Goal: Task Accomplishment & Management: Manage account settings

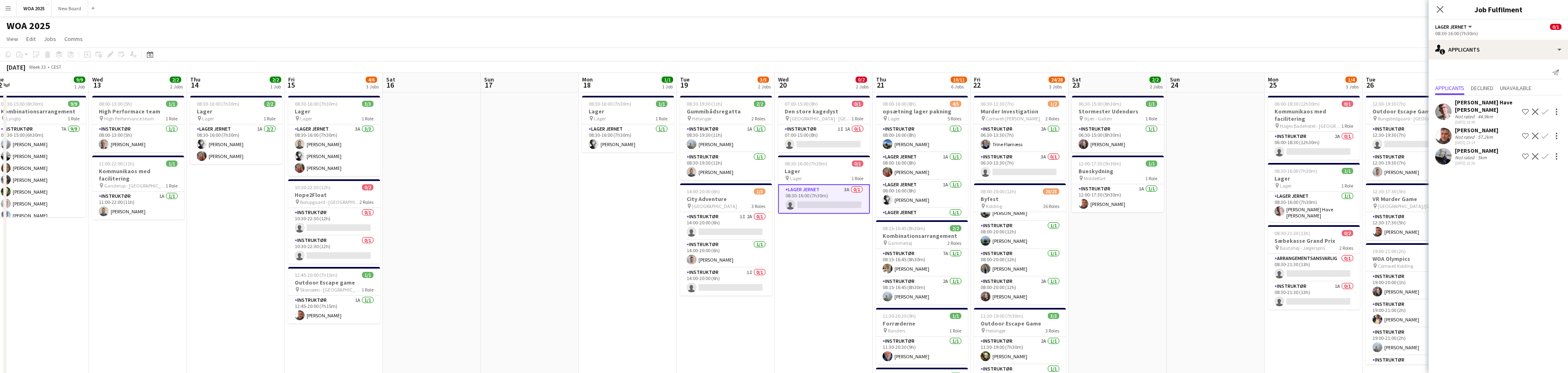
scroll to position [0, 329]
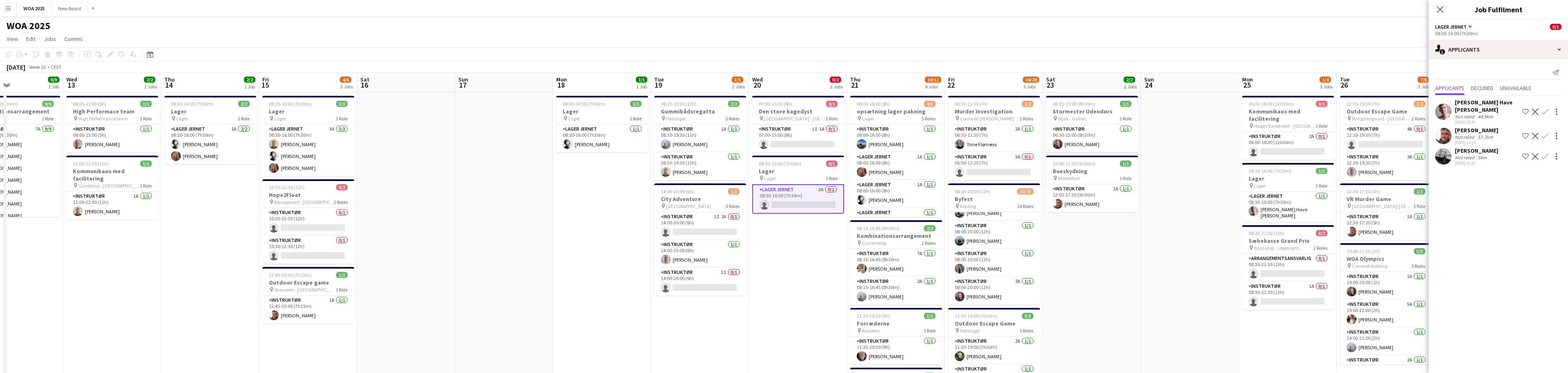
drag, startPoint x: 741, startPoint y: 244, endPoint x: 563, endPoint y: 215, distance: 180.3
click at [563, 215] on app-calendar-viewport "Sat 9 Sun 10 Mon 11 1/1 1 Job Tue 12 9/9 1 Job Wed 13 2/2 2 Jobs Thu 14 2/2 1 J…" at bounding box center [784, 336] width 1568 height 527
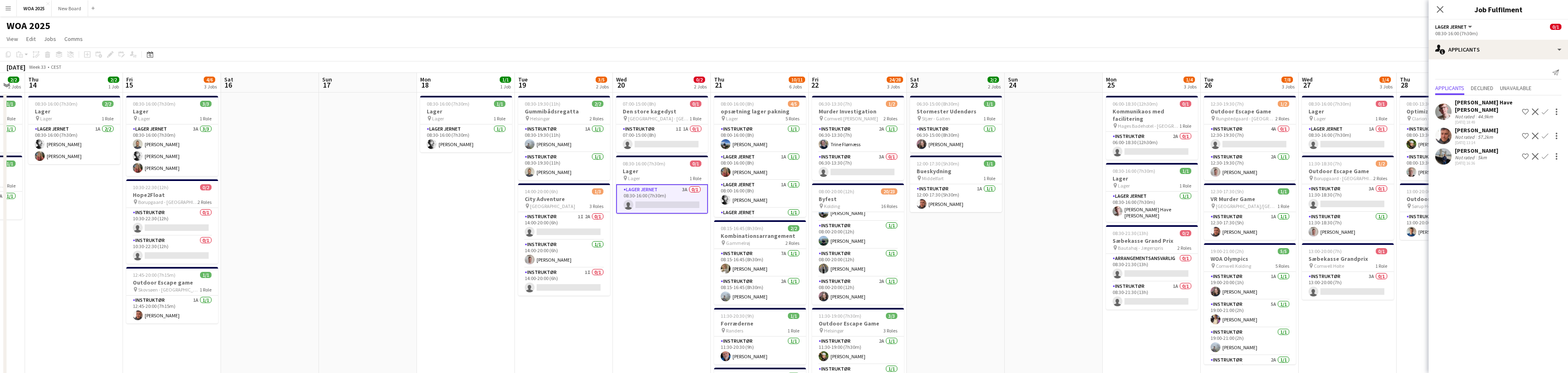
scroll to position [0, 269]
drag, startPoint x: 735, startPoint y: 242, endPoint x: 667, endPoint y: 241, distance: 68.0
click at [667, 241] on app-calendar-viewport "Mon 11 1/1 1 Job Tue 12 9/9 1 Job Wed 13 2/2 2 Jobs Thu 14 2/2 1 Job Fri 15 4/6…" at bounding box center [784, 336] width 1568 height 527
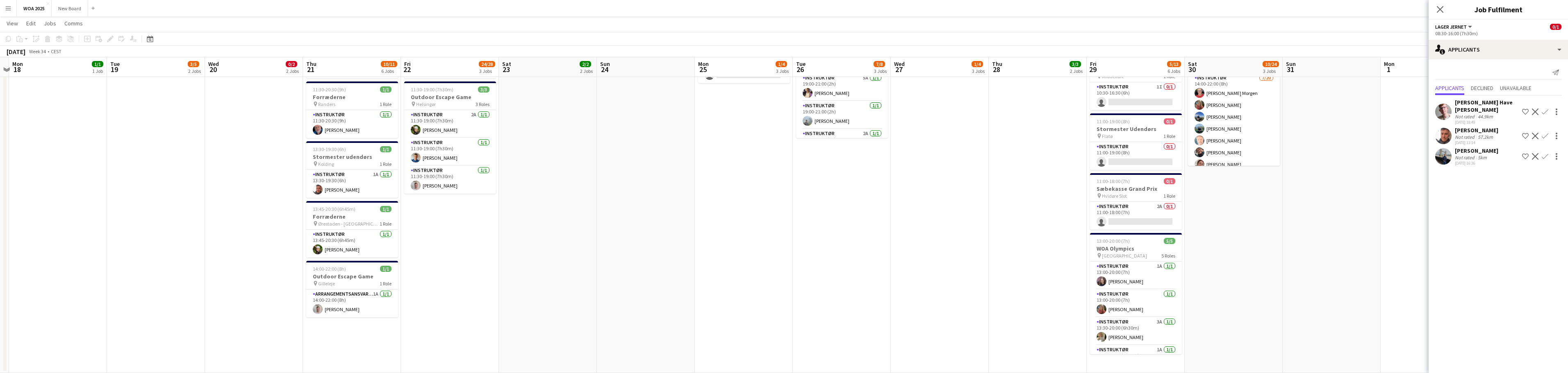
scroll to position [0, 299]
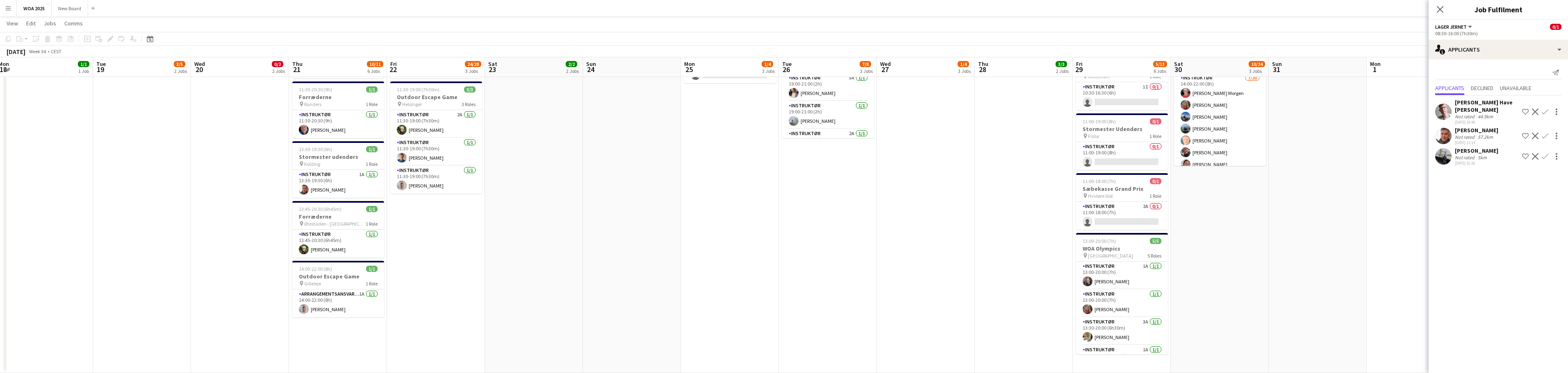
drag, startPoint x: 958, startPoint y: 245, endPoint x: 611, endPoint y: 237, distance: 347.1
click at [536, 253] on app-calendar-viewport "Fri 15 4/6 3 Jobs Sat 16 Sun 17 Mon 18 1/1 1 Job Tue 19 3/5 2 Jobs Wed 20 0/2 2…" at bounding box center [784, 90] width 1568 height 567
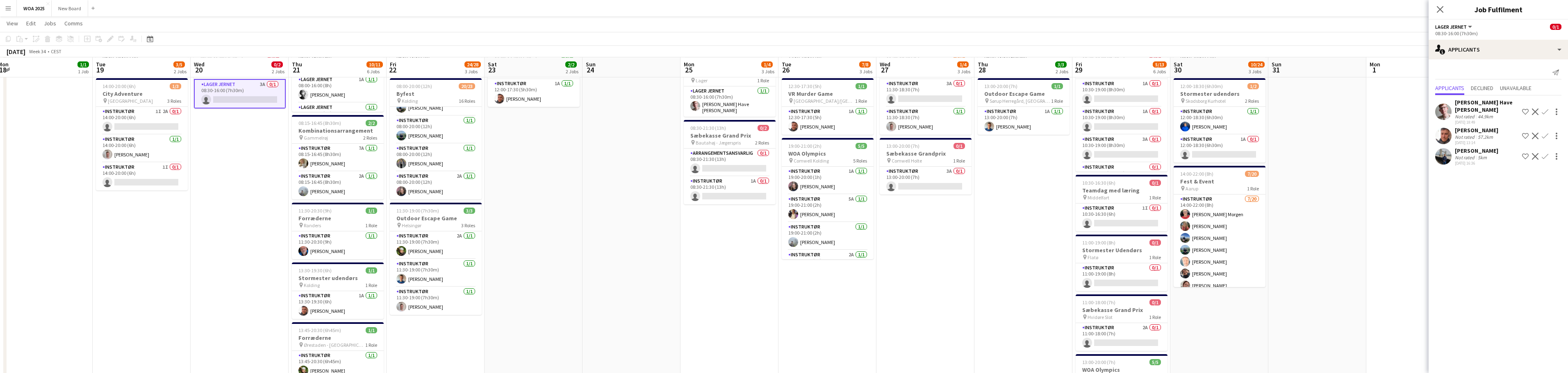
scroll to position [104, 0]
click at [730, 160] on app-card-role "Arrangementsansvarlig 0/1 08:30-21:30 (13h) single-neutral-actions" at bounding box center [730, 164] width 92 height 28
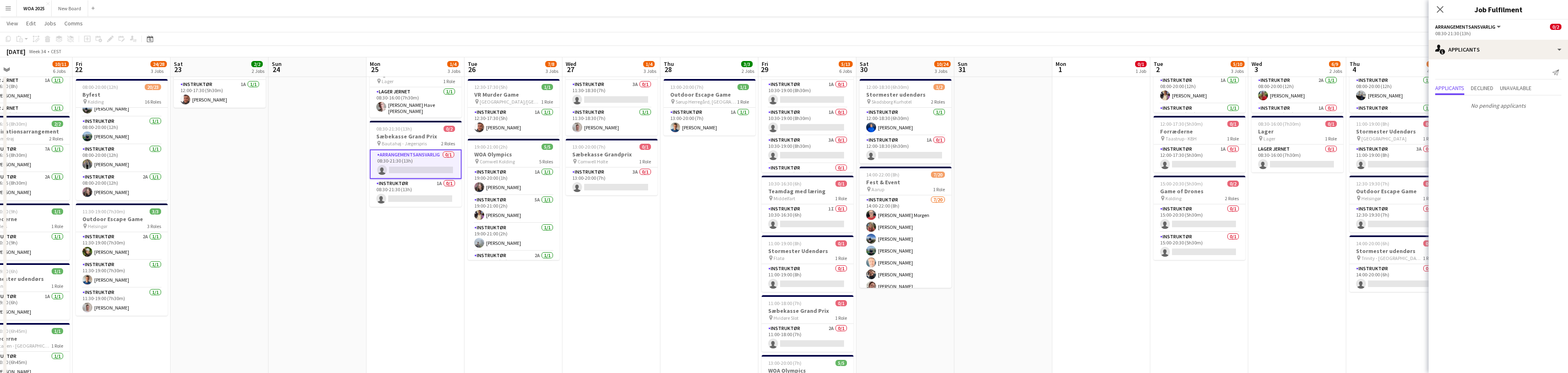
scroll to position [0, 232]
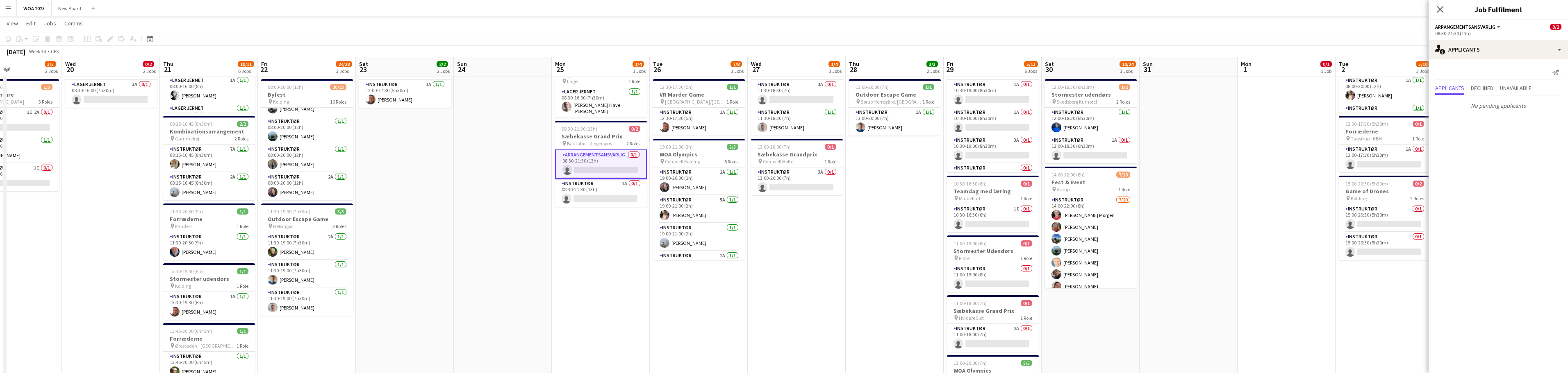
drag, startPoint x: 956, startPoint y: 231, endPoint x: 827, endPoint y: 236, distance: 129.1
click at [827, 236] on app-calendar-viewport "Sun 17 Mon 18 1/1 1 Job Tue 19 3/5 2 Jobs Wed 20 0/2 2 Jobs Thu 21 10/11 6 Jobs…" at bounding box center [784, 212] width 1568 height 567
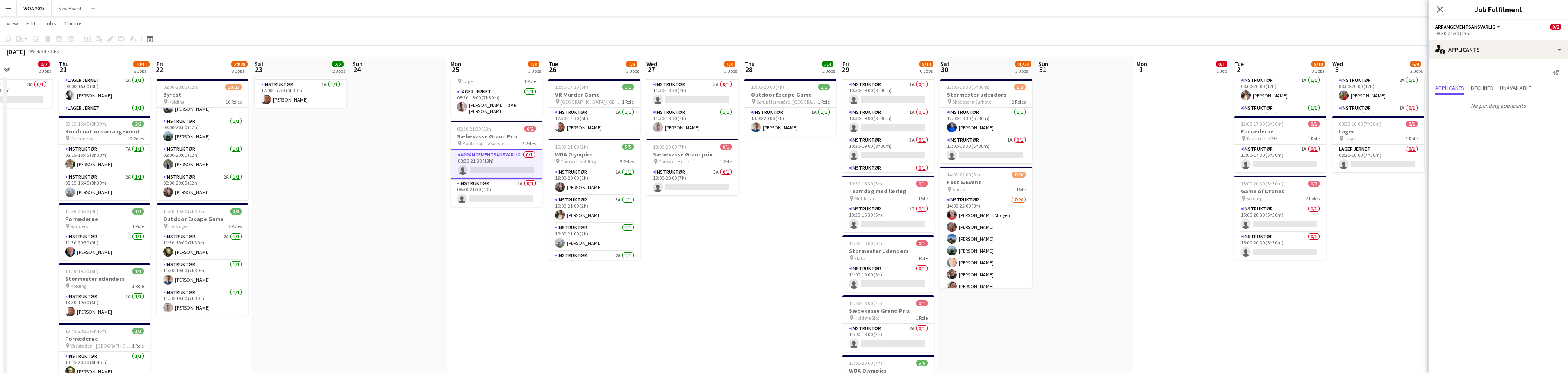
scroll to position [0, 348]
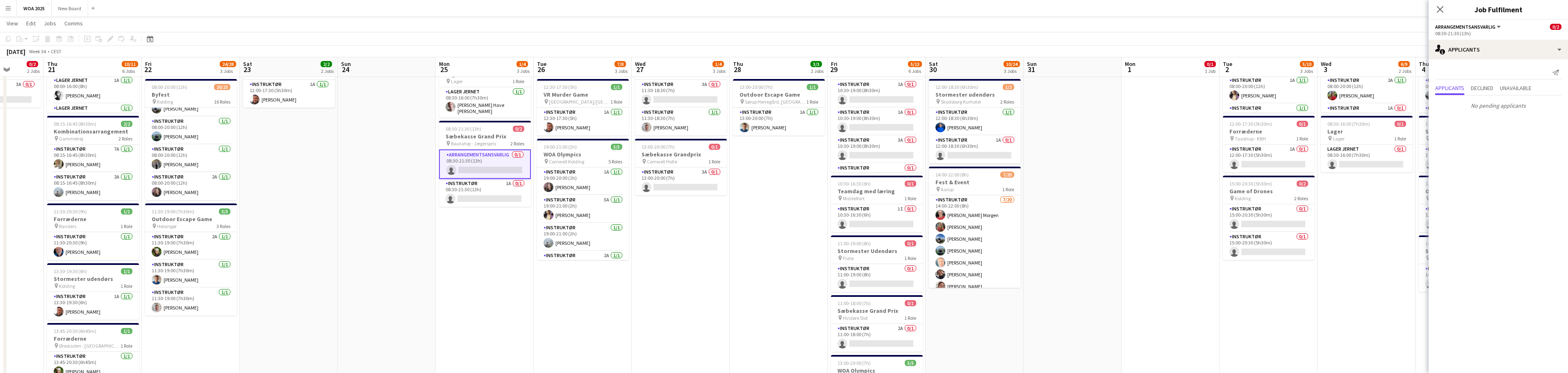
drag, startPoint x: 1134, startPoint y: 339, endPoint x: 1017, endPoint y: 331, distance: 117.3
click at [1017, 331] on app-calendar-viewport "Sun 17 Mon 18 1/1 1 Job Tue 19 3/5 2 Jobs Wed 20 0/2 2 Jobs Thu 21 10/11 6 Jobs…" at bounding box center [784, 212] width 1568 height 567
click at [683, 150] on div "13:00-20:00 (7h) 0/1" at bounding box center [681, 147] width 92 height 6
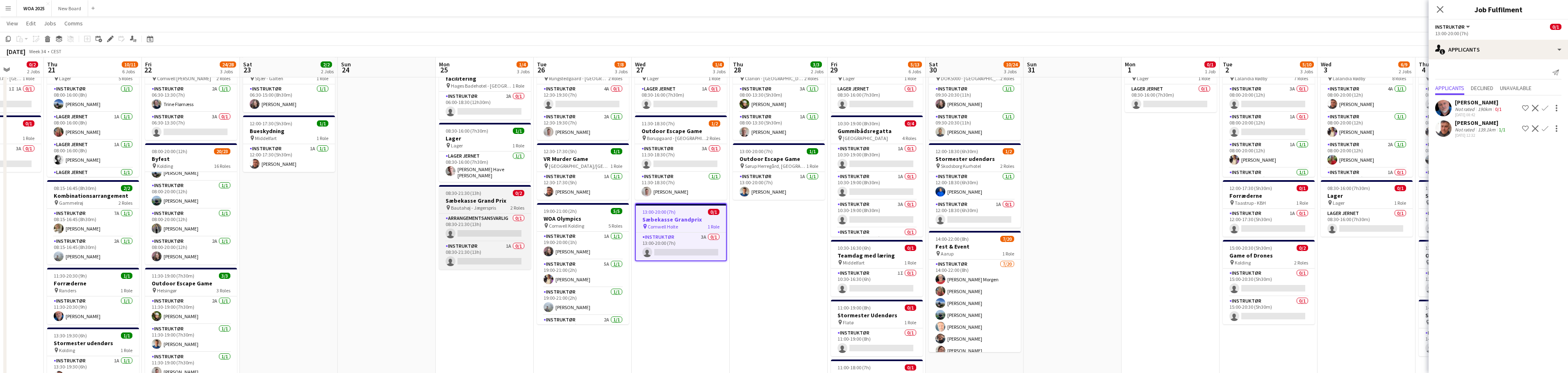
scroll to position [40, 0]
click at [499, 196] on h3 "Sæbekasse Grand Prix" at bounding box center [485, 200] width 92 height 7
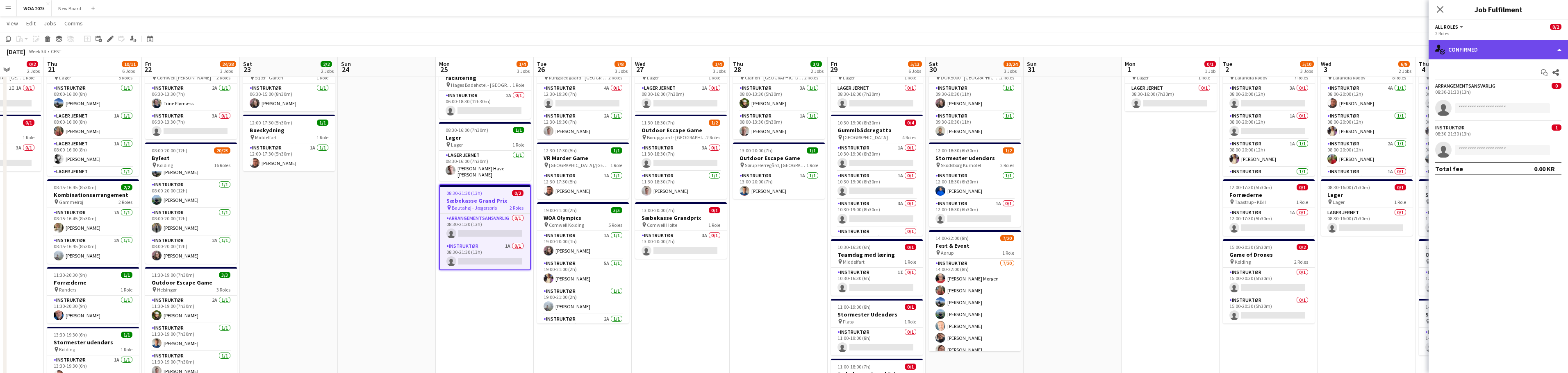
click at [1510, 45] on div "single-neutral-actions-check-2 Confirmed" at bounding box center [1498, 49] width 139 height 20
click at [1517, 90] on div "pen-write Job Details" at bounding box center [1525, 85] width 81 height 16
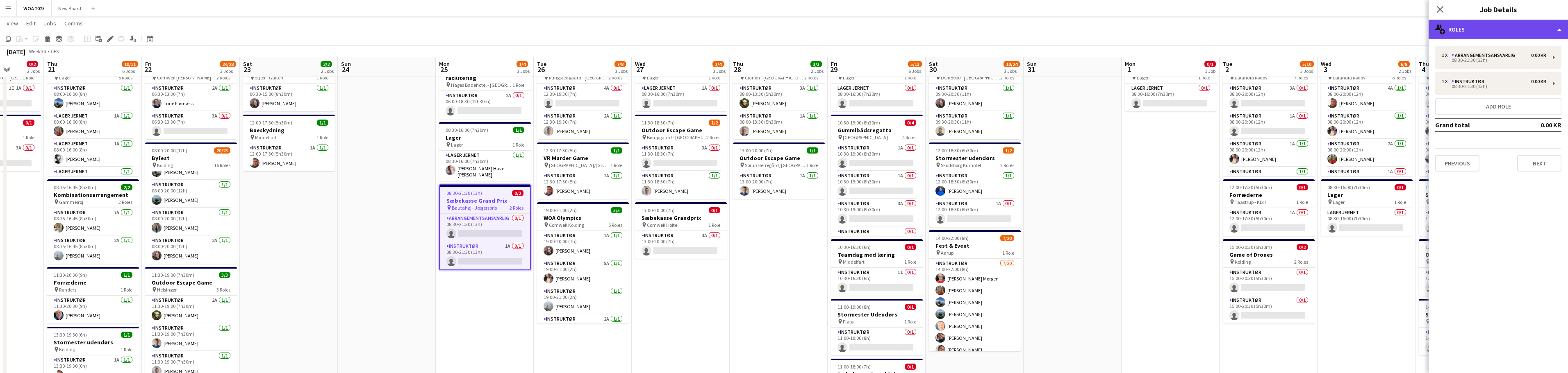
click at [1556, 27] on div "multiple-users-add Roles" at bounding box center [1498, 29] width 139 height 20
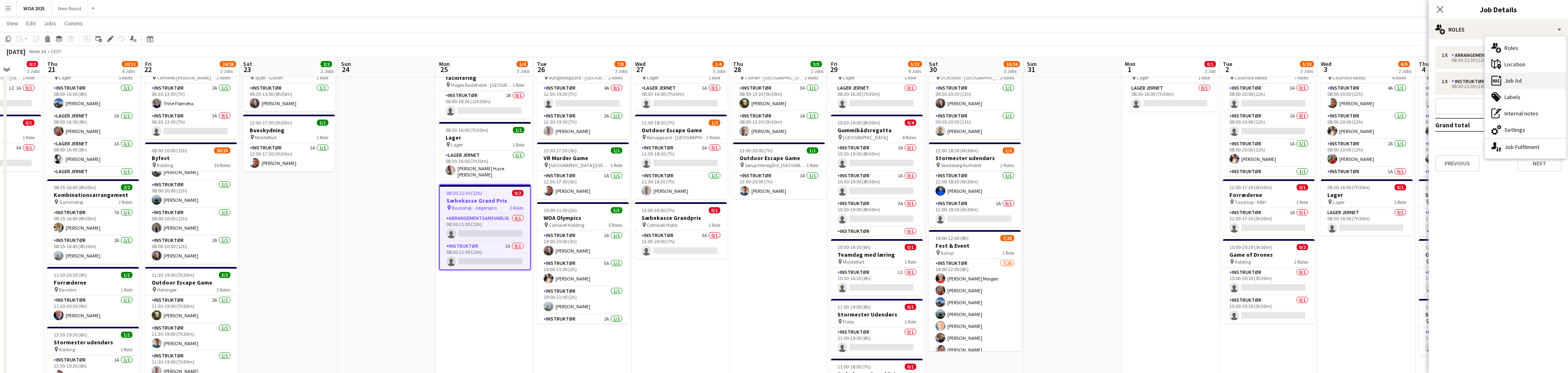
click at [1541, 81] on div "ads-window Job Ad" at bounding box center [1525, 81] width 81 height 16
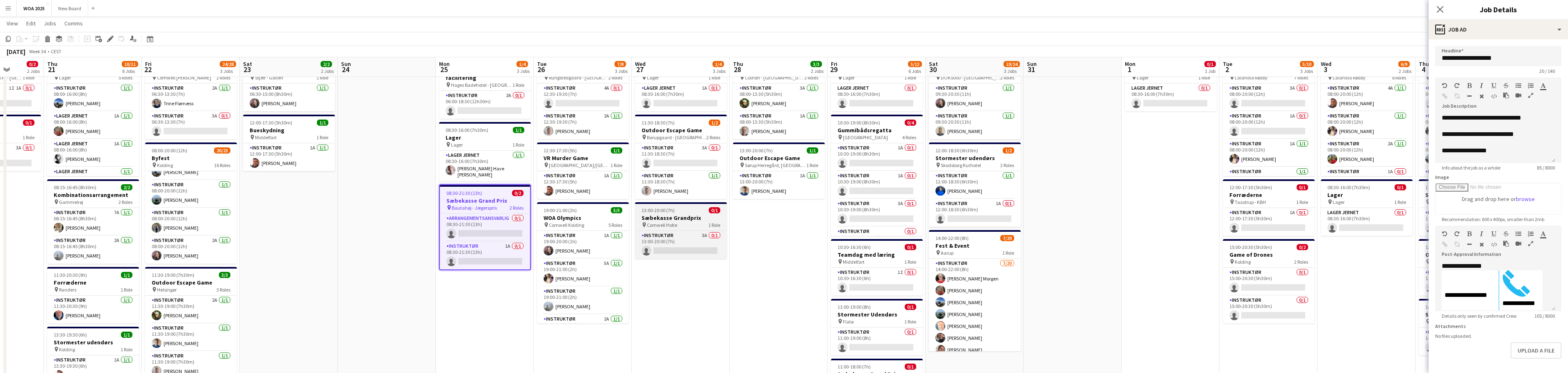
click at [692, 223] on div "pin Comwell Holte 1 Role" at bounding box center [681, 225] width 92 height 7
type input "**********"
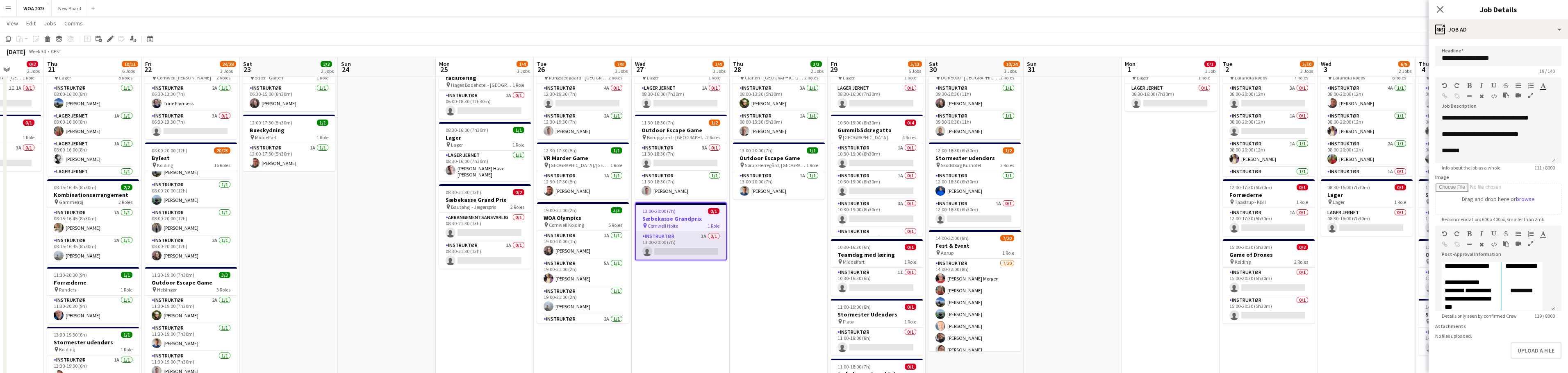
click at [700, 250] on app-card-role "Instruktør 3A 0/1 13:00-20:00 (7h) single-neutral-actions" at bounding box center [681, 246] width 90 height 28
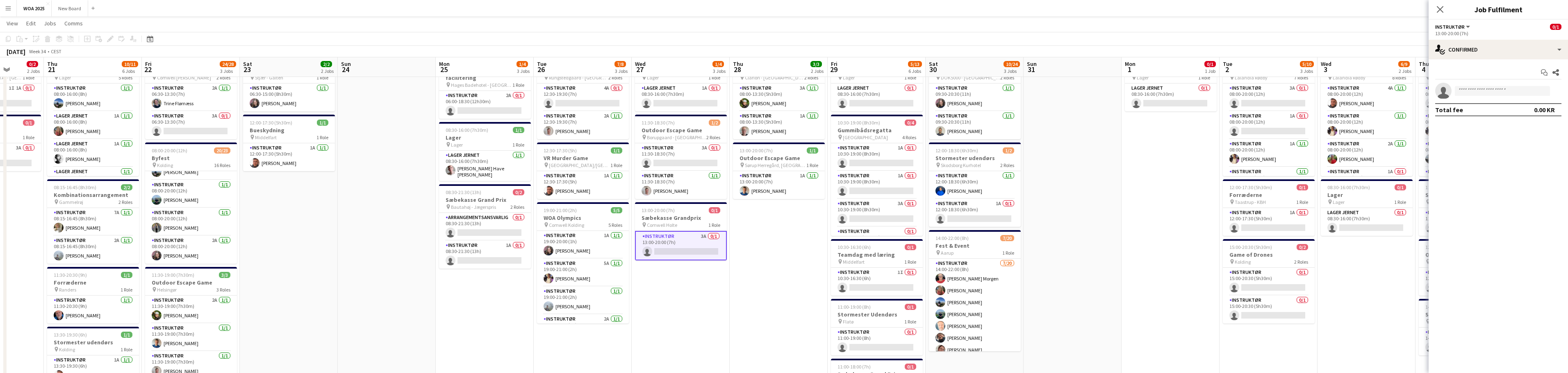
click at [684, 252] on app-card-role "Instruktør 3A 0/1 13:00-20:00 (7h) single-neutral-actions" at bounding box center [681, 245] width 92 height 29
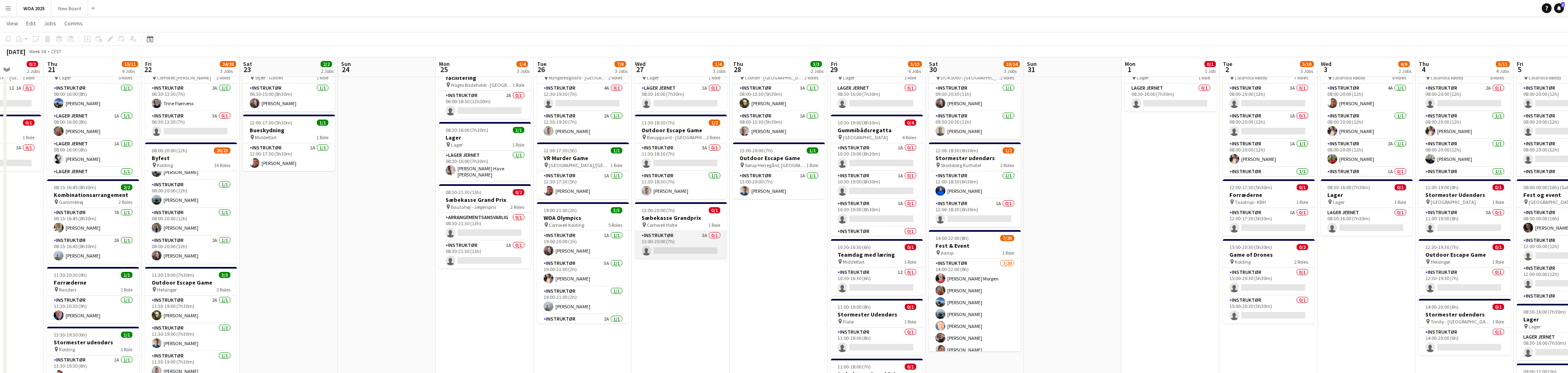
click at [695, 242] on app-card-role "Instruktør 3A 0/1 13:00-20:00 (7h) single-neutral-actions" at bounding box center [681, 245] width 92 height 28
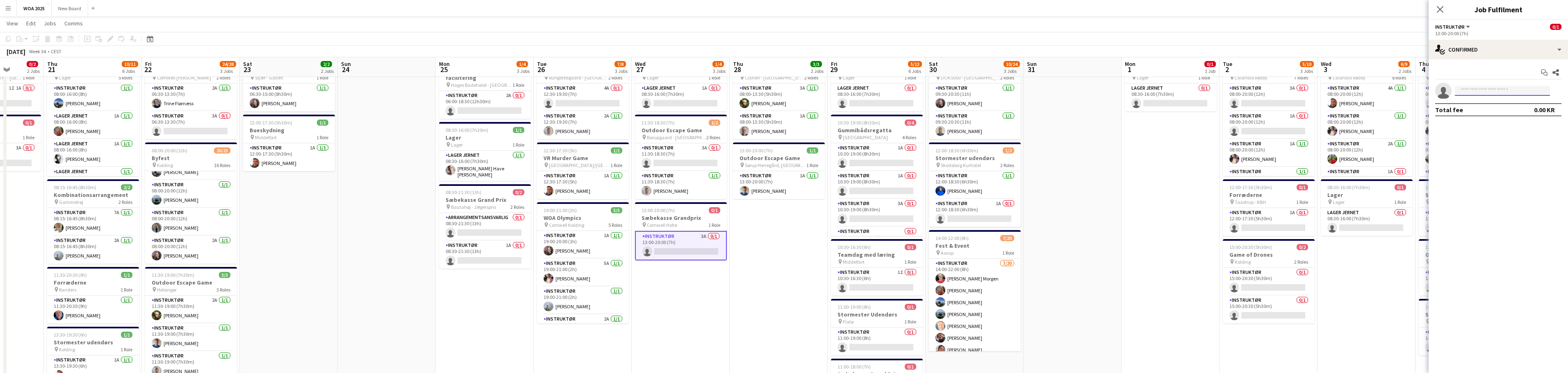
click at [1511, 90] on input at bounding box center [1503, 91] width 95 height 10
type input "****"
click at [1497, 103] on span "[PERSON_NAME] Active" at bounding box center [1503, 102] width 82 height 7
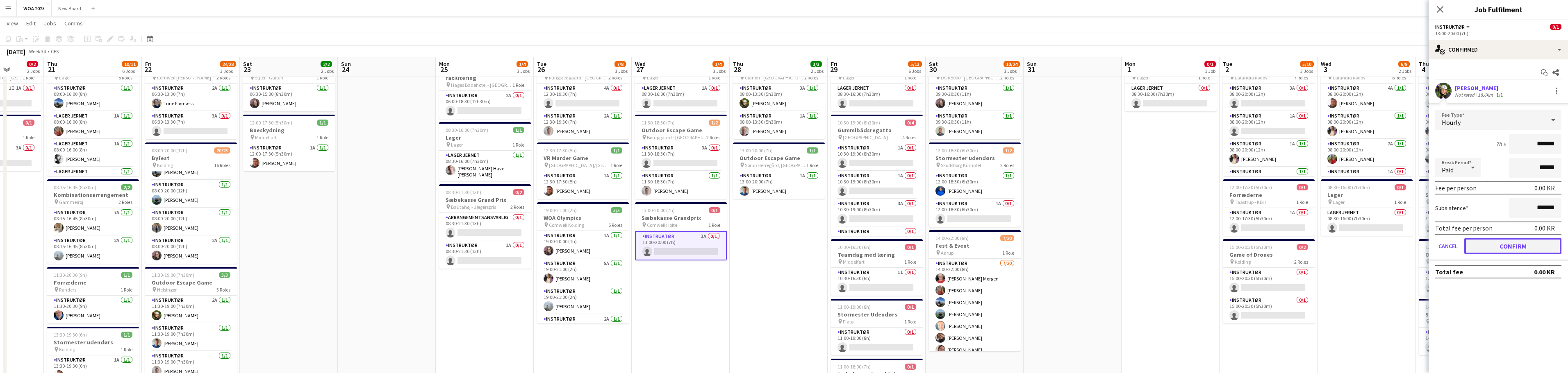
click at [1509, 251] on button "Confirm" at bounding box center [1512, 246] width 97 height 16
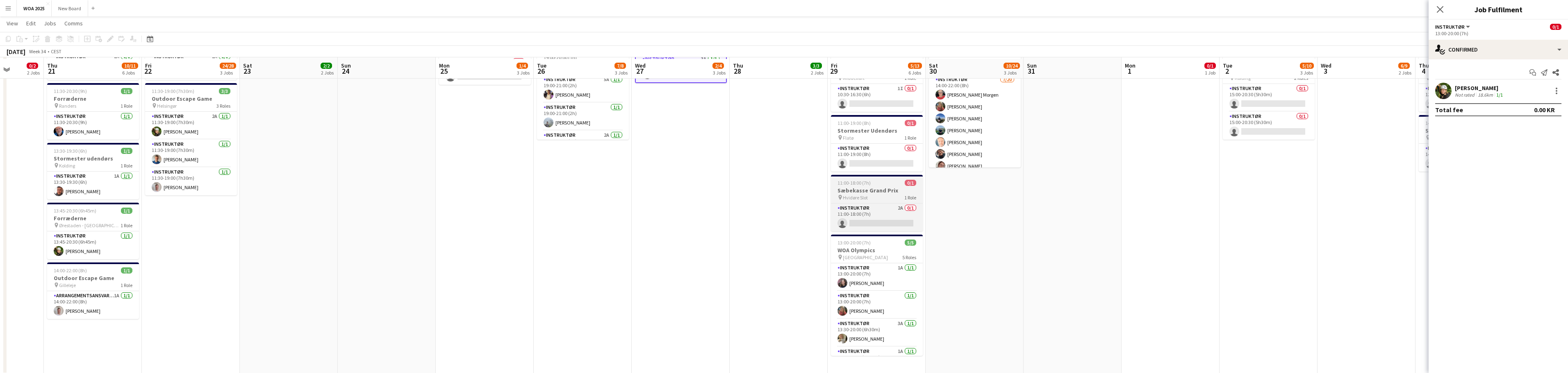
scroll to position [226, 0]
click at [892, 212] on app-card-role "Instruktør 2A 0/1 11:00-18:00 (7h) single-neutral-actions" at bounding box center [877, 216] width 92 height 28
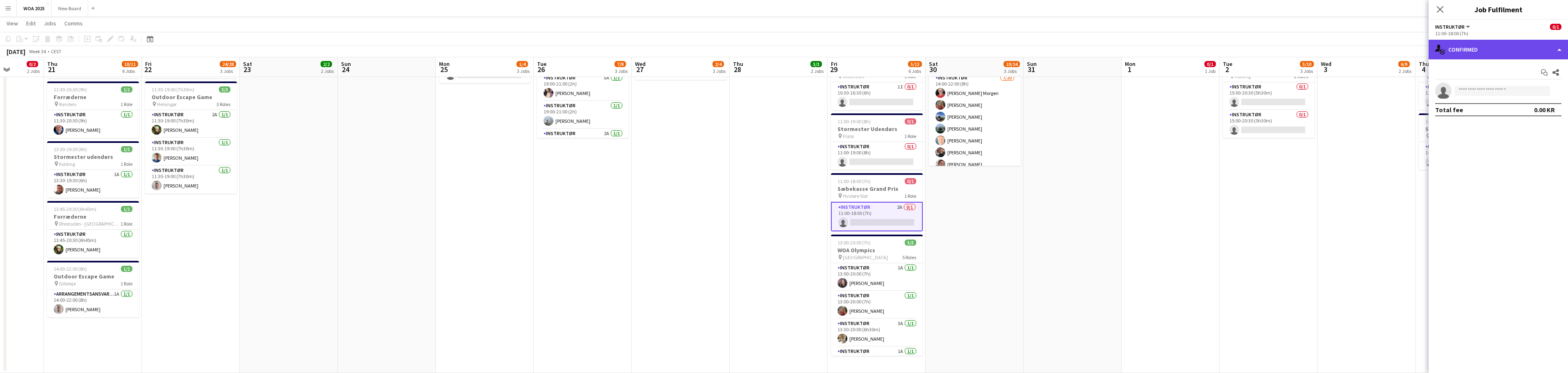
click at [1550, 47] on div "single-neutral-actions-check-2 Confirmed" at bounding box center [1498, 49] width 139 height 20
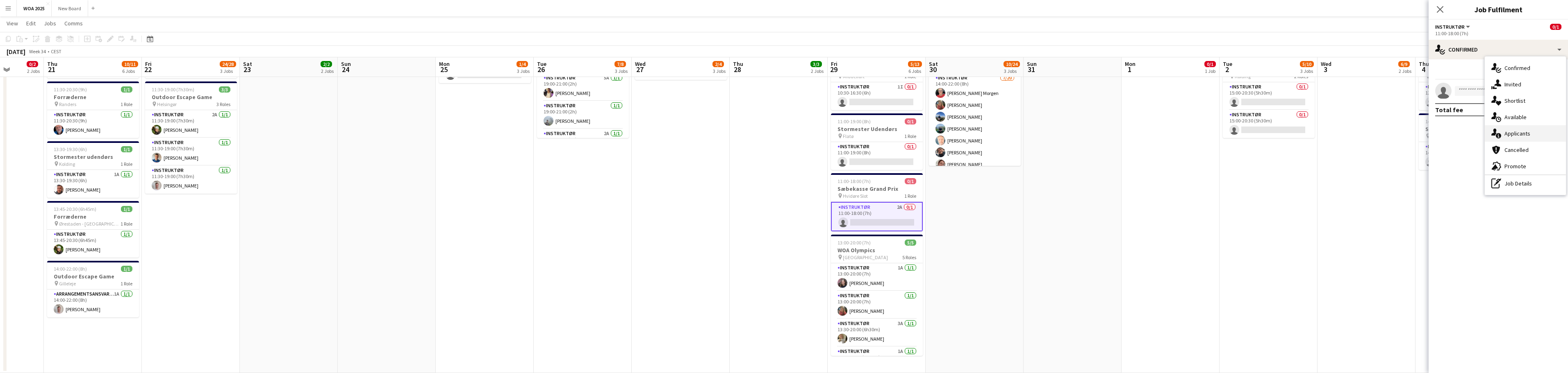
click at [1544, 135] on div "single-neutral-actions-information Applicants" at bounding box center [1525, 133] width 81 height 16
click at [1525, 88] on span "Unavailable" at bounding box center [1516, 88] width 32 height 5
click at [887, 221] on app-card-role "Instruktør 2A 0/1 11:00-18:00 (7h) single-neutral-actions" at bounding box center [877, 217] width 92 height 29
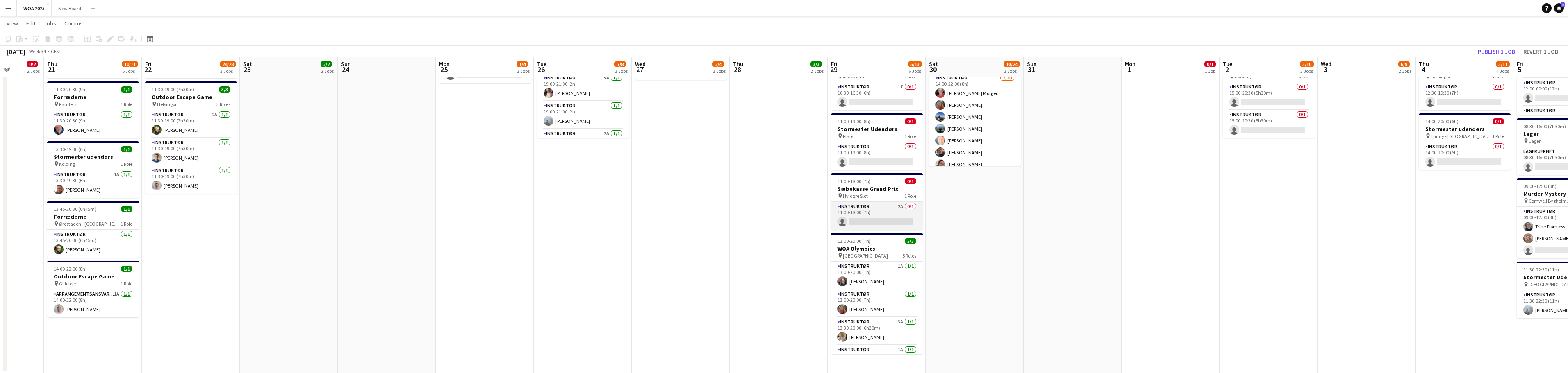
click at [875, 220] on app-card-role "Instruktør 2A 0/1 11:00-18:00 (7h) single-neutral-actions" at bounding box center [877, 216] width 92 height 28
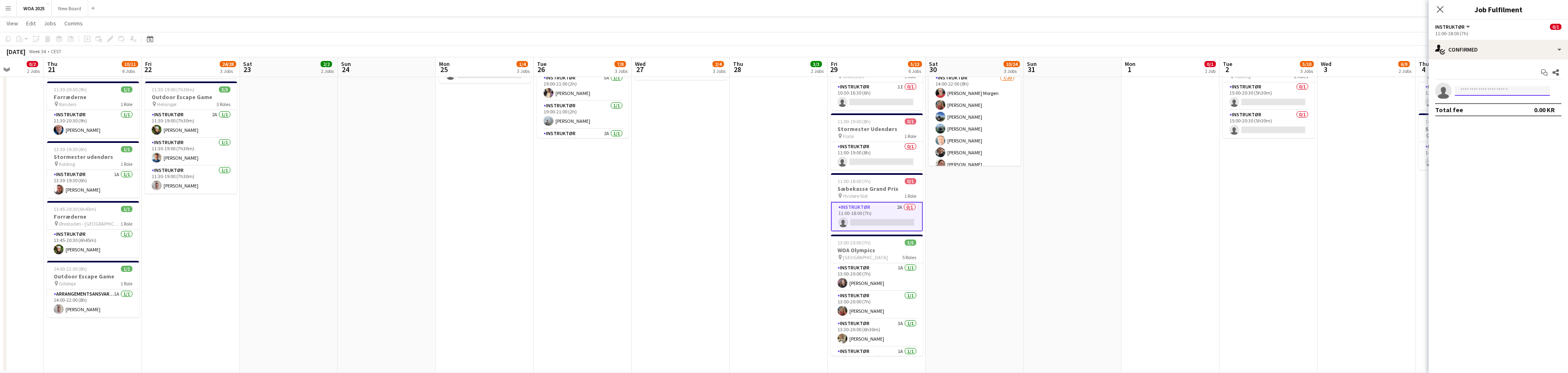
click at [1526, 90] on input at bounding box center [1503, 91] width 95 height 10
type input "****"
click at [1499, 128] on span "[PERSON_NAME]" at bounding box center [1485, 129] width 47 height 7
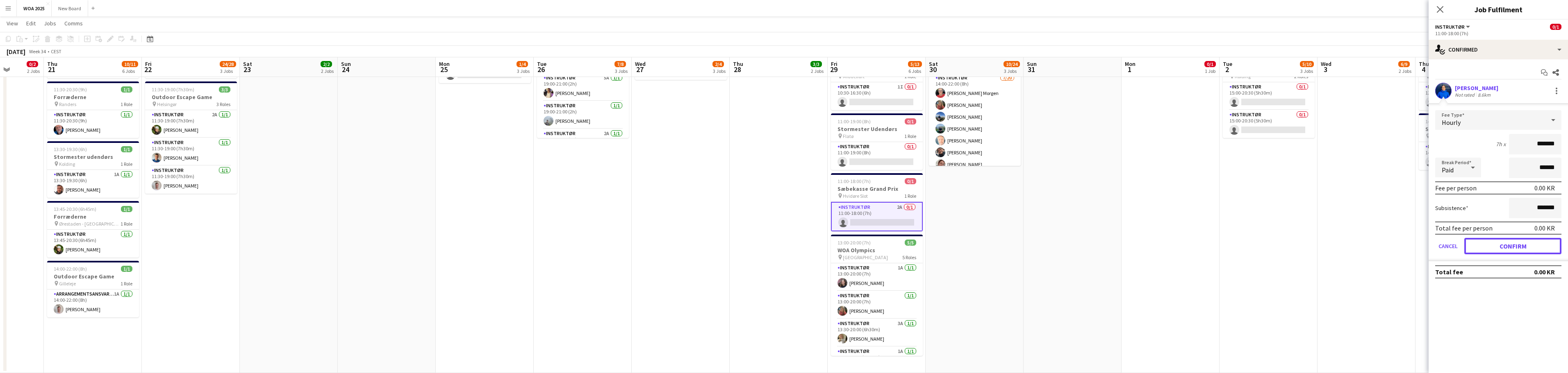
click at [1491, 246] on button "Confirm" at bounding box center [1512, 246] width 97 height 16
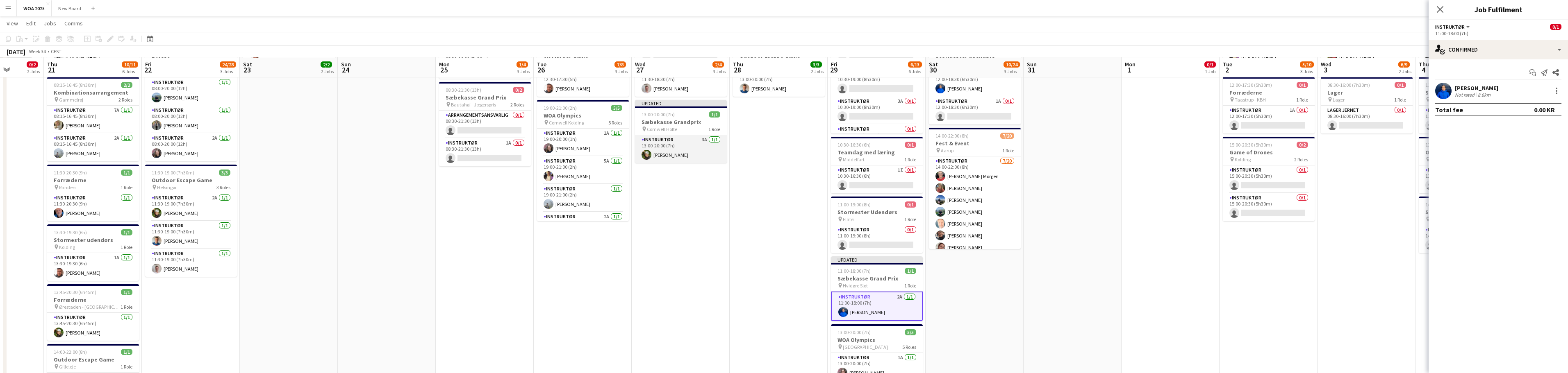
scroll to position [143, 0]
click at [684, 138] on app-card-role "Instruktør 3A [DATE] 13:00-20:00 (7h) [PERSON_NAME]" at bounding box center [681, 148] width 92 height 28
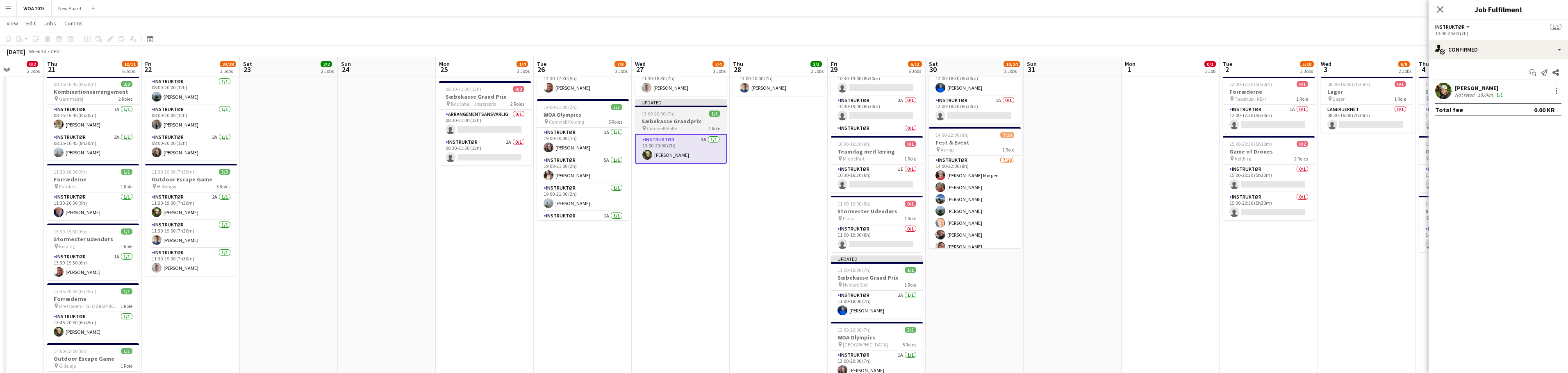
click at [681, 117] on div "13:00-20:00 (7h) 1/1" at bounding box center [681, 114] width 92 height 6
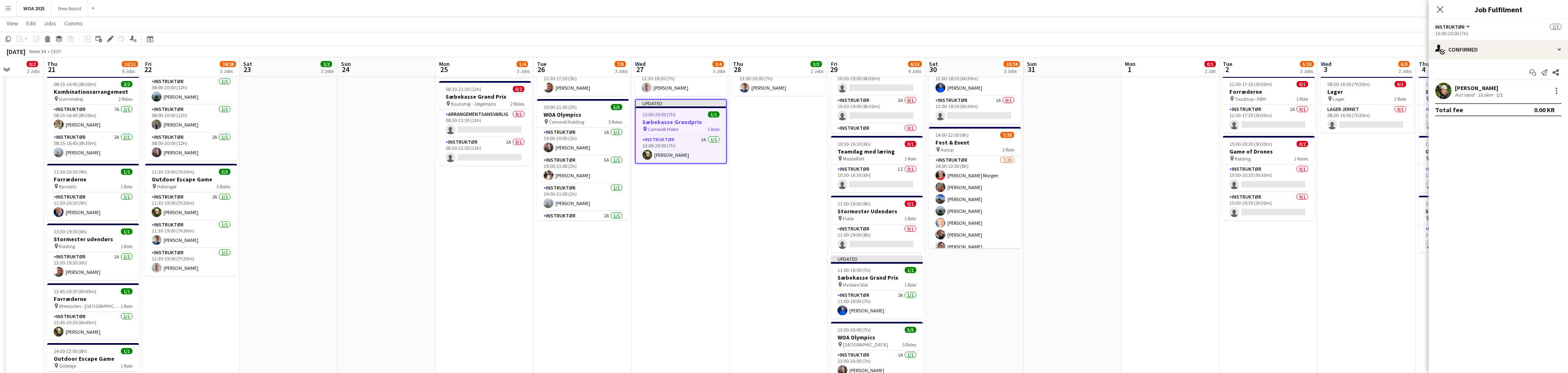
click at [1465, 31] on div "13:00-20:00 (7h)" at bounding box center [1498, 34] width 126 height 6
click at [1487, 53] on div "single-neutral-actions-check-2 Confirmed" at bounding box center [1498, 49] width 139 height 20
click at [1525, 185] on div "pen-write Job Details" at bounding box center [1525, 183] width 81 height 16
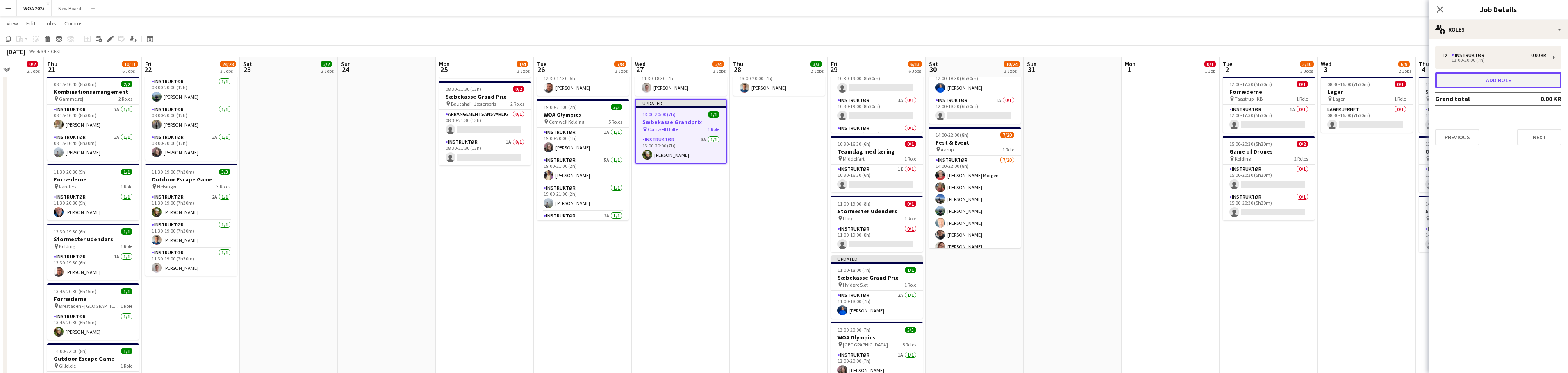
click at [1509, 83] on button "Add role" at bounding box center [1498, 80] width 126 height 16
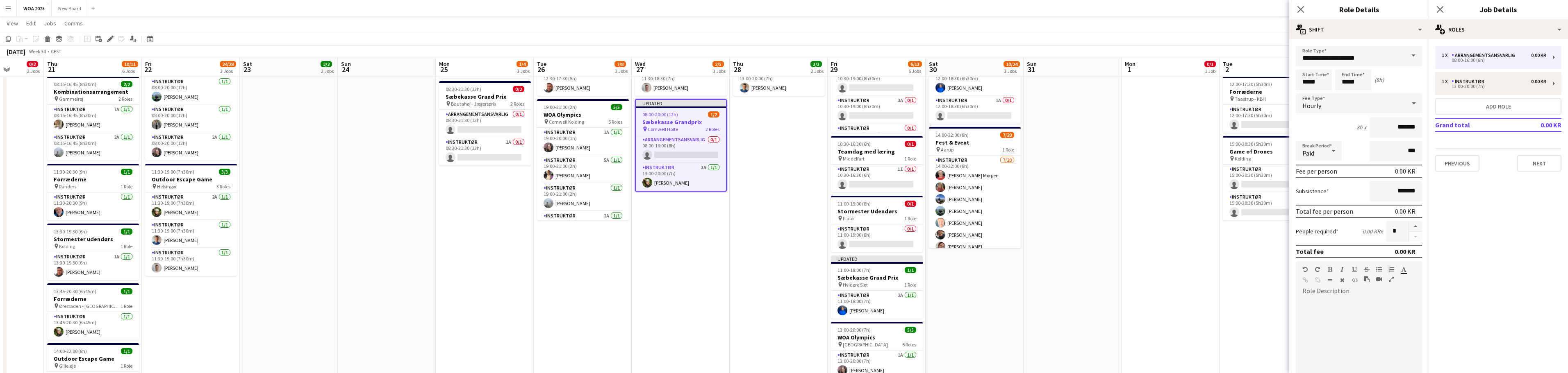
click at [1407, 57] on span at bounding box center [1413, 56] width 17 height 20
click at [1388, 159] on span "Instruktør" at bounding box center [1355, 158] width 107 height 8
type input "**********"
click at [1319, 84] on input "*****" at bounding box center [1314, 80] width 36 height 21
click at [1306, 66] on div at bounding box center [1305, 65] width 16 height 8
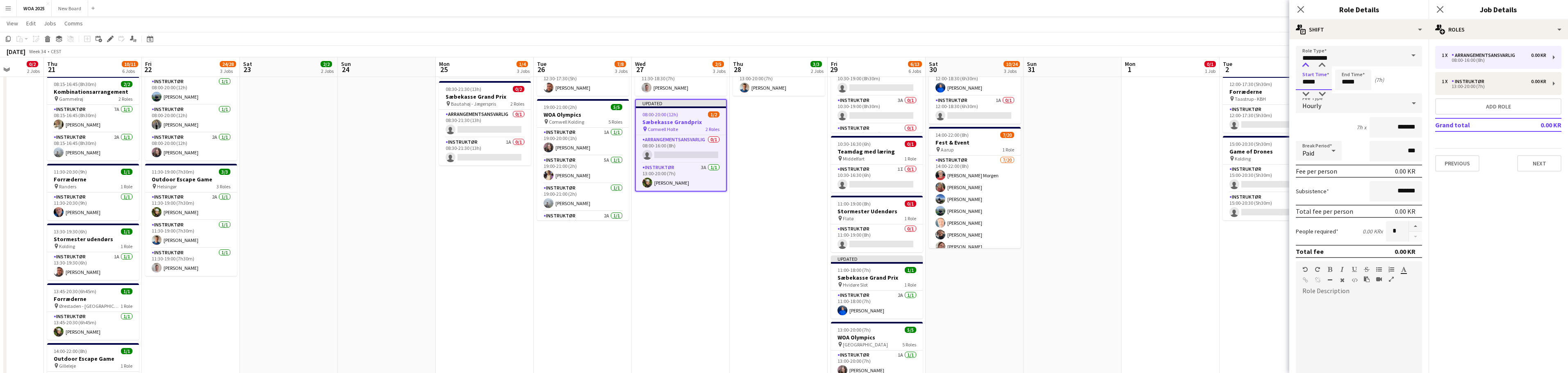
click at [1306, 66] on div at bounding box center [1305, 65] width 16 height 8
type input "*****"
click at [1306, 66] on div at bounding box center [1305, 65] width 16 height 8
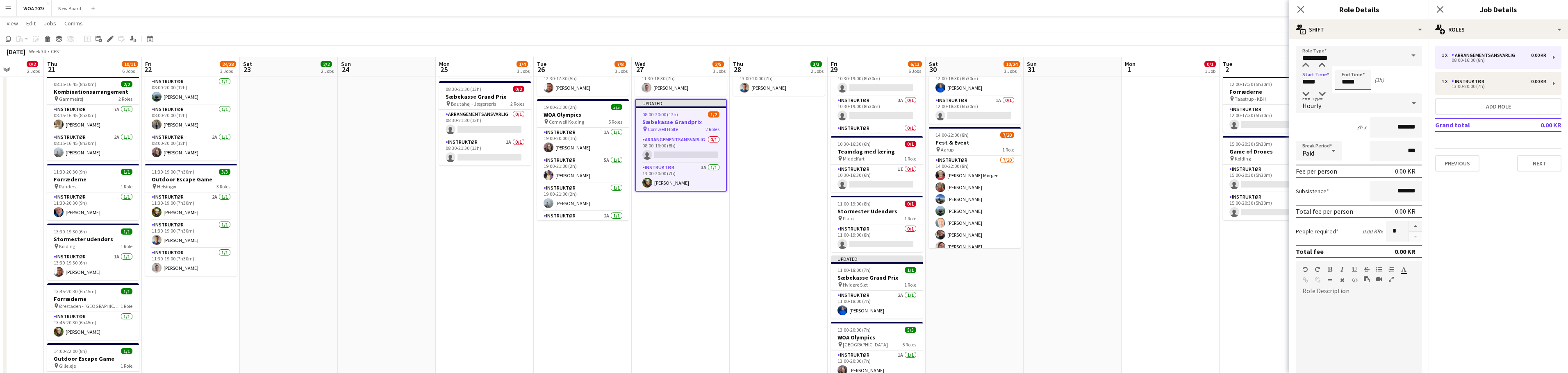
click at [1357, 78] on input "*****" at bounding box center [1353, 80] width 36 height 21
click at [1344, 64] on div at bounding box center [1345, 65] width 16 height 8
type input "*****"
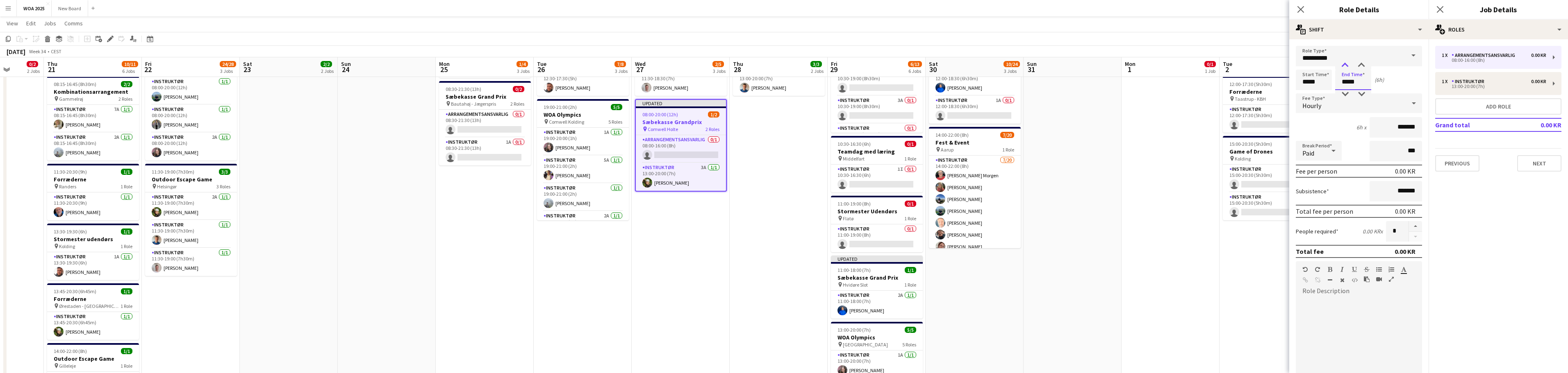
click at [1344, 64] on div at bounding box center [1345, 65] width 16 height 8
click at [1532, 159] on button "Next" at bounding box center [1539, 163] width 44 height 16
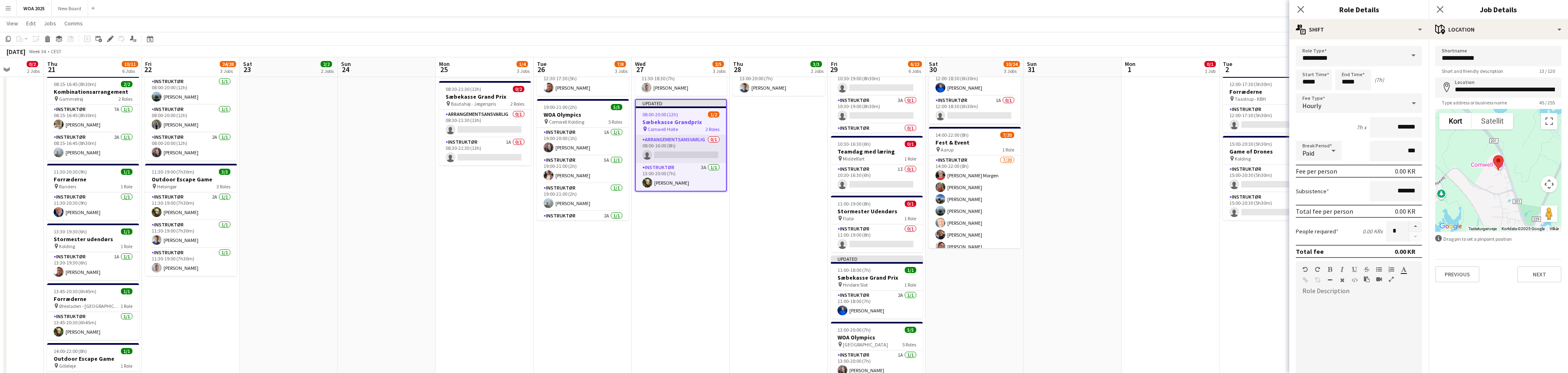
click at [667, 152] on app-card-role "Arrangementsansvarlig 0/1 08:00-16:00 (8h) single-neutral-actions" at bounding box center [681, 149] width 90 height 28
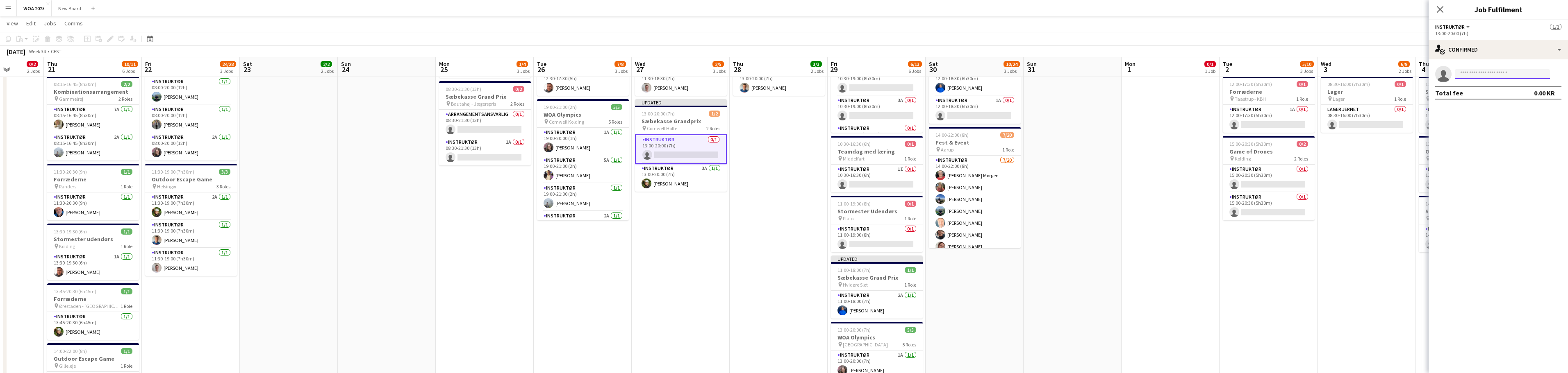
click at [1544, 72] on input at bounding box center [1503, 74] width 95 height 10
type input "*****"
click at [1493, 87] on span "[PERSON_NAME]" at bounding box center [1485, 85] width 47 height 7
drag, startPoint x: 652, startPoint y: 232, endPoint x: 657, endPoint y: 233, distance: 5.1
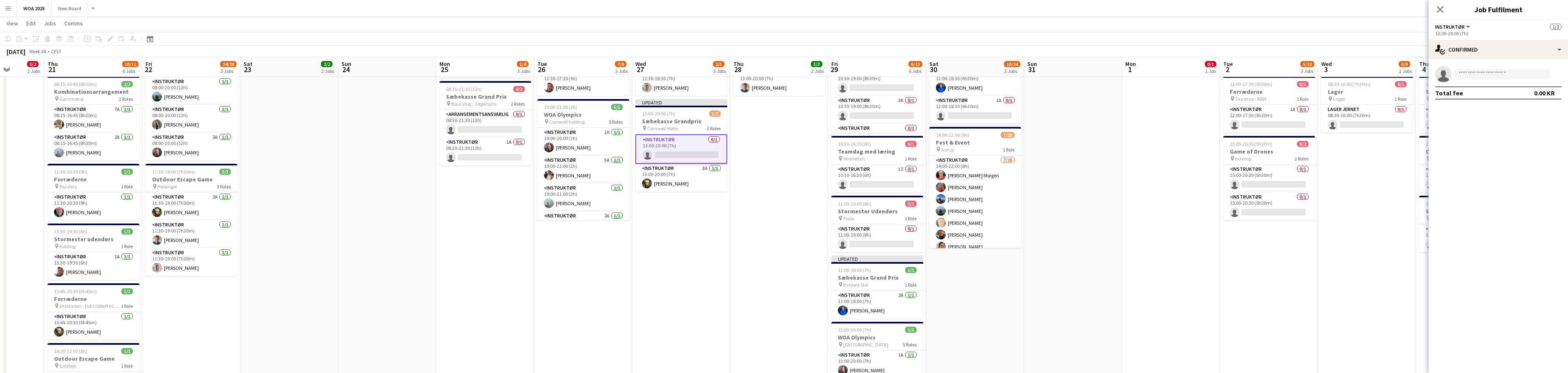
click at [653, 232] on app-date-cell "08:30-16:00 (7h30m) 0/1 Lager pin Lager 1 Role Lager Jernet 1A 0/1 08:30-16:00 …" at bounding box center [681, 201] width 98 height 507
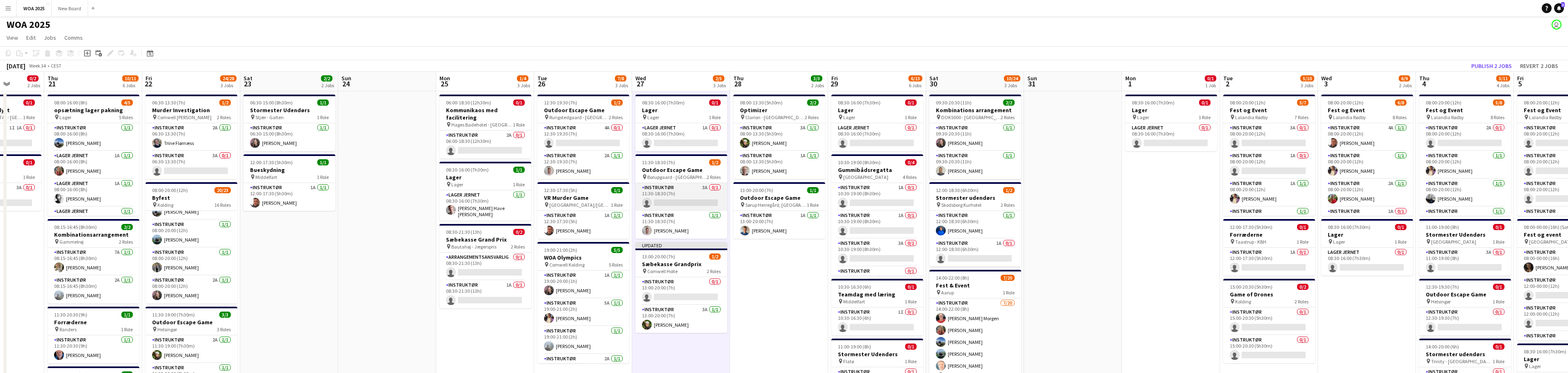
scroll to position [0, 0]
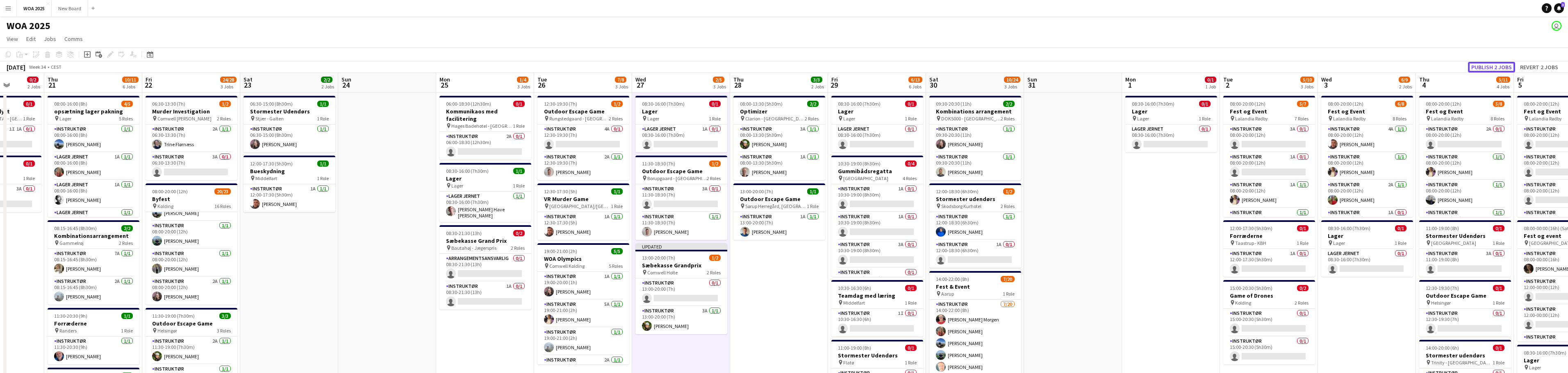
click at [1485, 66] on button "Publish 2 jobs" at bounding box center [1491, 67] width 47 height 10
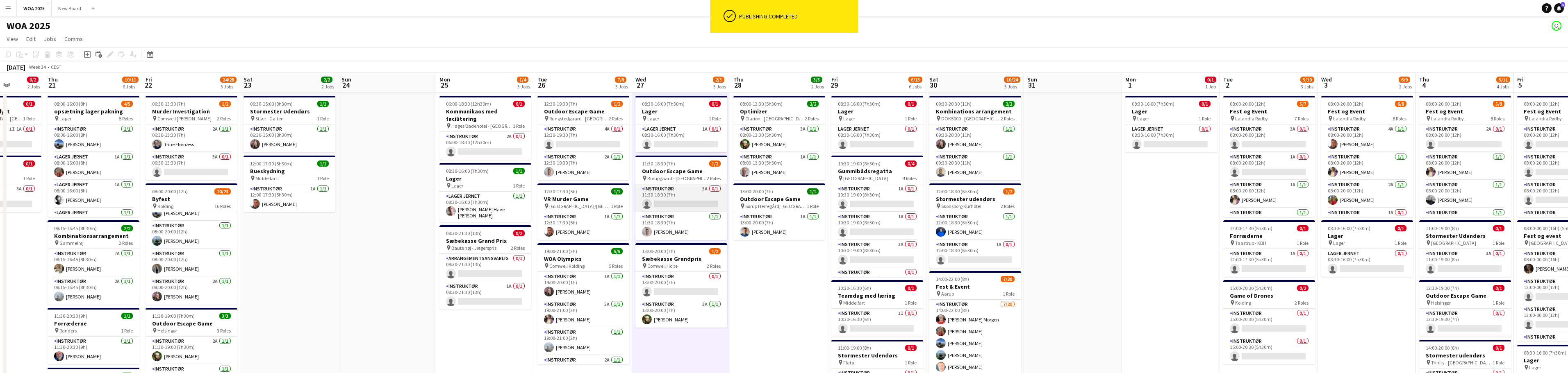
click at [689, 206] on app-card-role "Instruktør 3A 0/1 11:30-18:30 (7h) single-neutral-actions" at bounding box center [681, 198] width 92 height 28
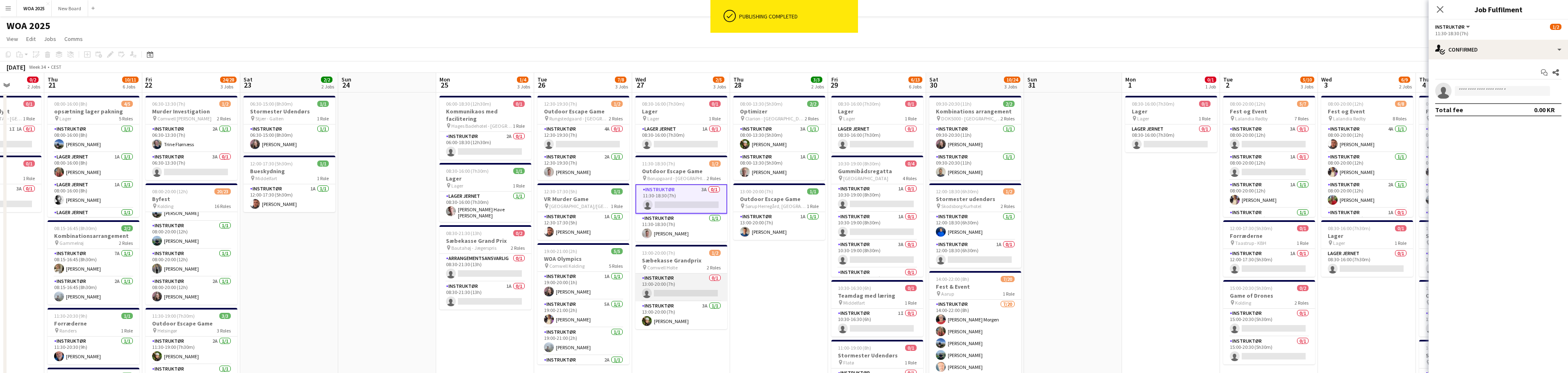
click at [683, 284] on app-card-role "Instruktør 0/1 13:00-20:00 (7h) single-neutral-actions" at bounding box center [681, 288] width 92 height 28
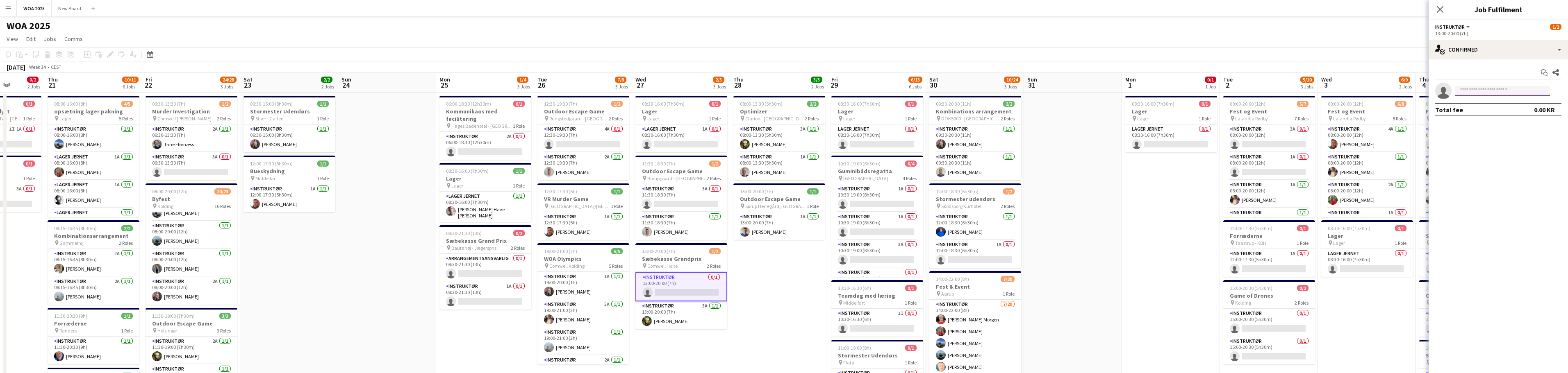
click at [1481, 93] on input at bounding box center [1503, 91] width 95 height 10
type input "****"
click at [1498, 124] on span "[PERSON_NAME]" at bounding box center [1485, 122] width 47 height 7
click at [688, 200] on app-card-role "Instruktør 3A 0/1 11:30-18:30 (7h) single-neutral-actions" at bounding box center [681, 198] width 92 height 28
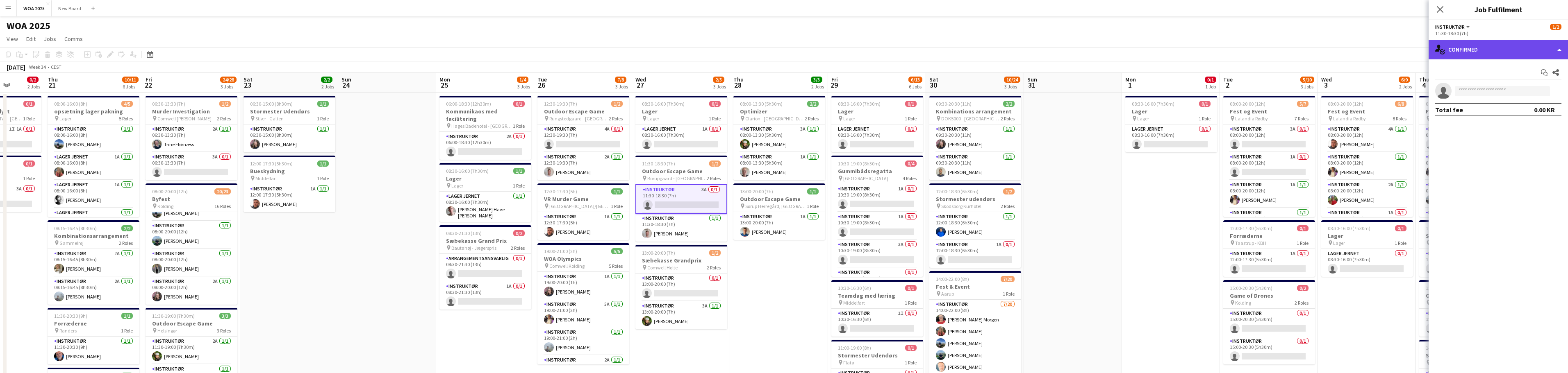
click at [1530, 50] on div "single-neutral-actions-check-2 Confirmed" at bounding box center [1498, 49] width 139 height 20
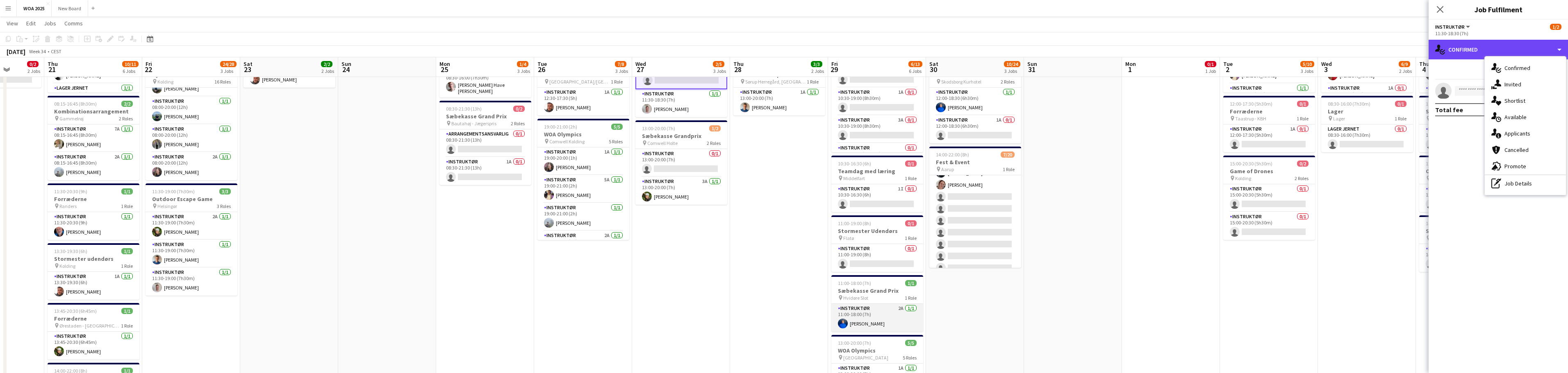
scroll to position [123, 0]
click at [895, 322] on app-card-role "Instruktør 2A [DATE] 11:00-18:00 (7h) [PERSON_NAME]" at bounding box center [877, 318] width 92 height 28
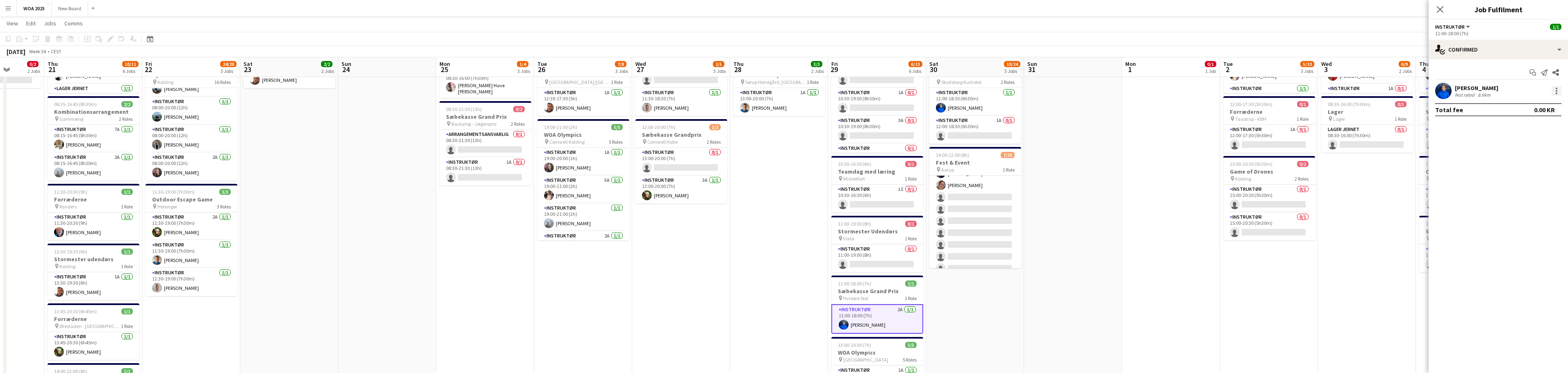
click at [1556, 90] on div at bounding box center [1556, 91] width 10 height 10
click at [1534, 185] on span "Remove" at bounding box center [1529, 185] width 51 height 7
click at [800, 261] on app-date-cell "08:00-13:30 (5h30m) 2/2 Optimizer pin Clarion - [GEOGRAPHIC_DATA] 2 Roles Instr…" at bounding box center [779, 222] width 98 height 507
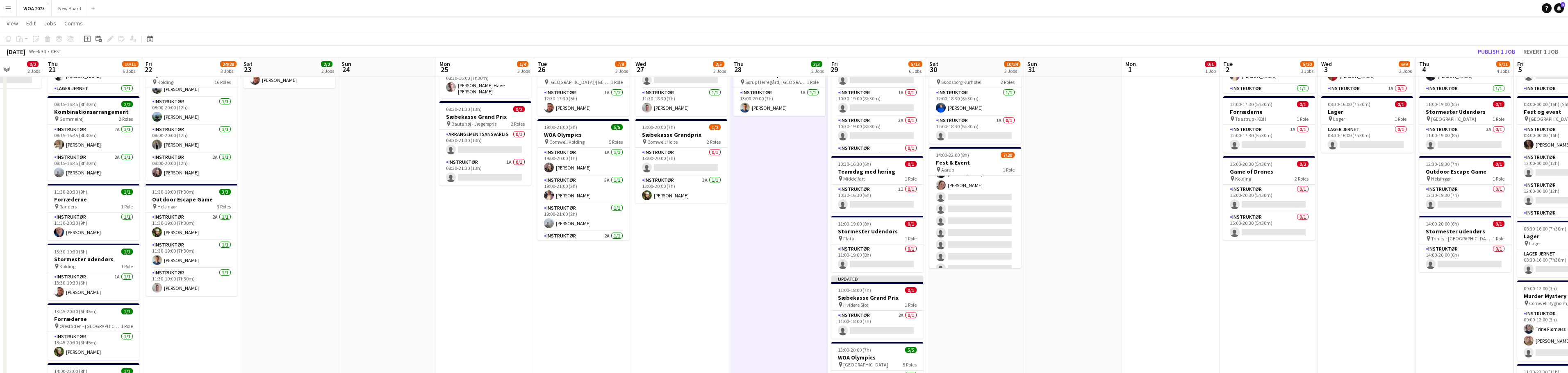
scroll to position [0, 331]
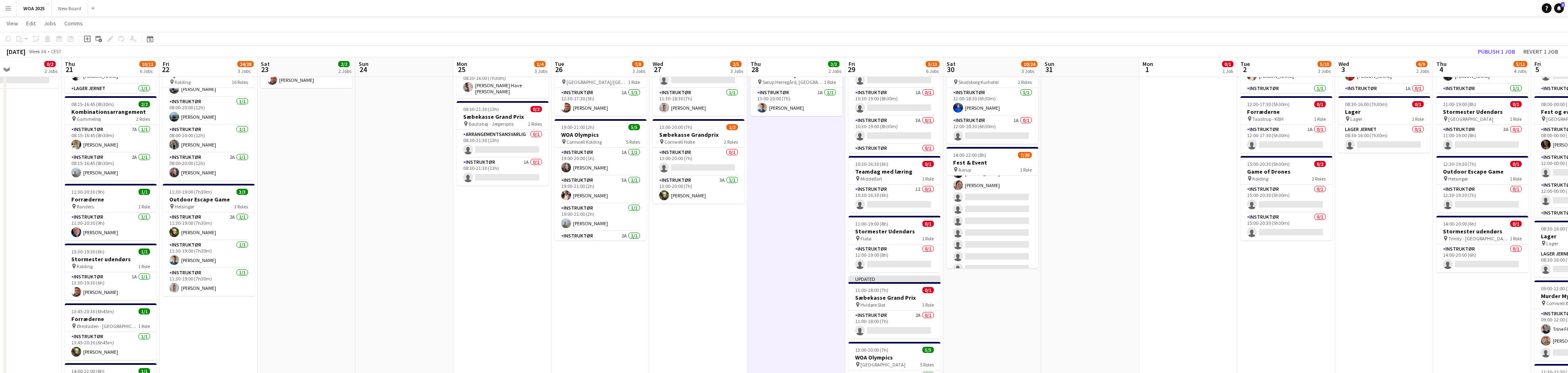
drag, startPoint x: 978, startPoint y: 336, endPoint x: 995, endPoint y: 324, distance: 20.8
click at [995, 324] on app-calendar-viewport "Sun 17 Mon 18 1/1 1 Job Tue 19 3/5 2 Jobs Wed 20 0/2 2 Jobs Thu 21 10/11 6 Jobs…" at bounding box center [784, 192] width 1568 height 567
drag, startPoint x: 995, startPoint y: 324, endPoint x: 1028, endPoint y: 338, distance: 35.8
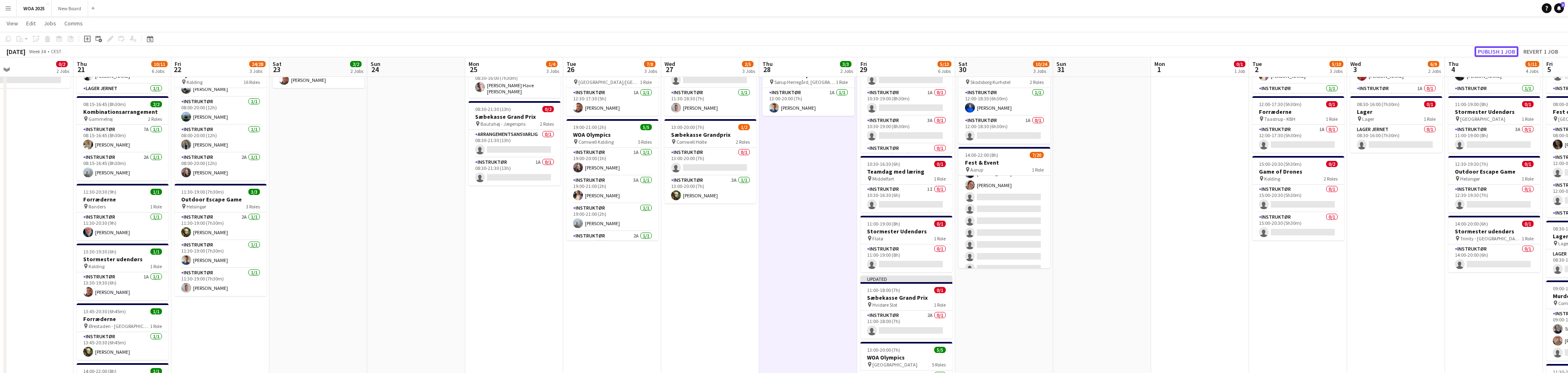
drag, startPoint x: 1028, startPoint y: 338, endPoint x: 1501, endPoint y: 49, distance: 554.3
click at [1501, 48] on button "Publish 1 job" at bounding box center [1497, 51] width 44 height 10
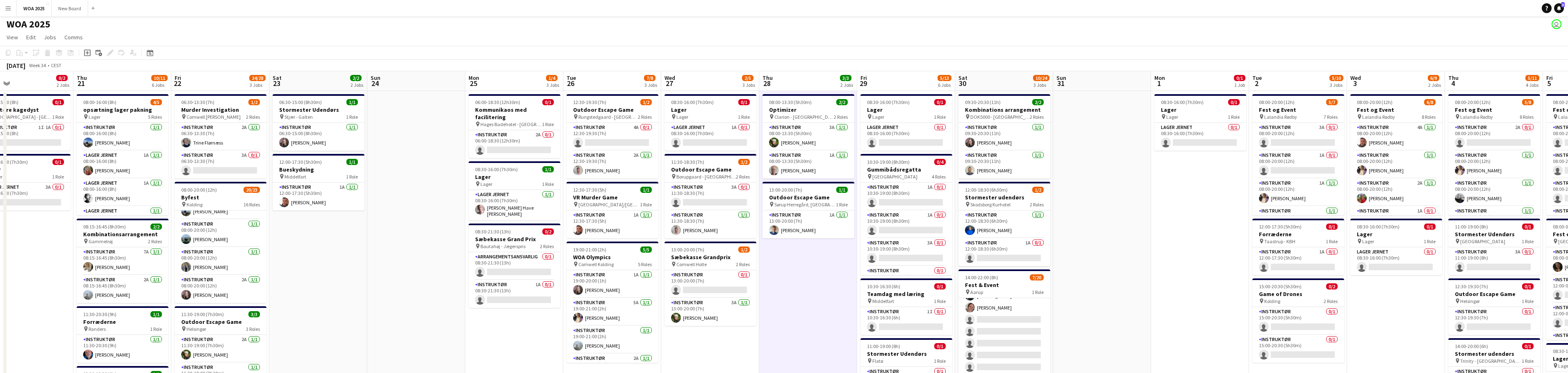
scroll to position [0, 0]
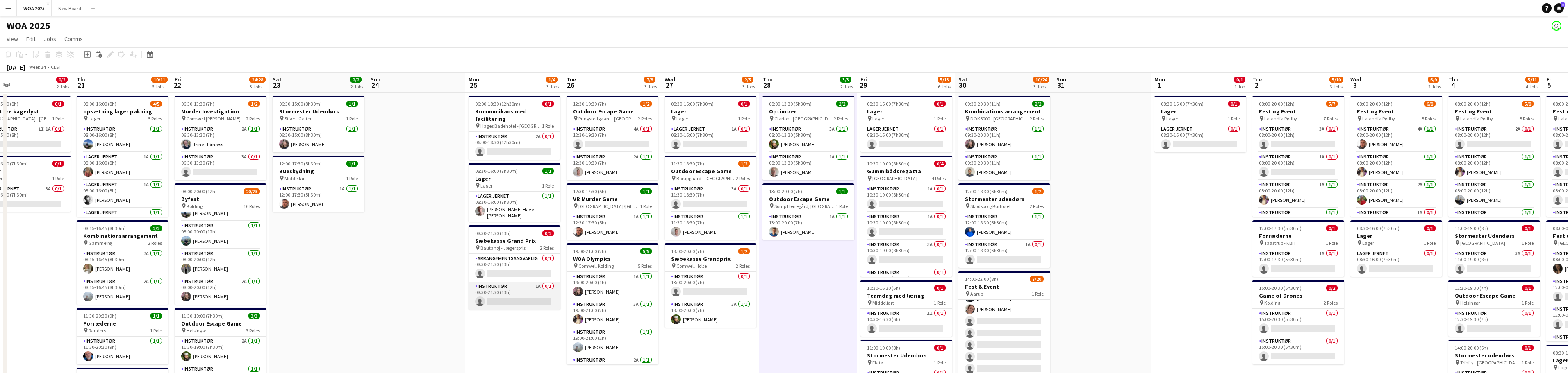
click at [519, 284] on app-card-role "Instruktør 1A 0/1 08:30-21:30 (13h) single-neutral-actions" at bounding box center [515, 296] width 92 height 28
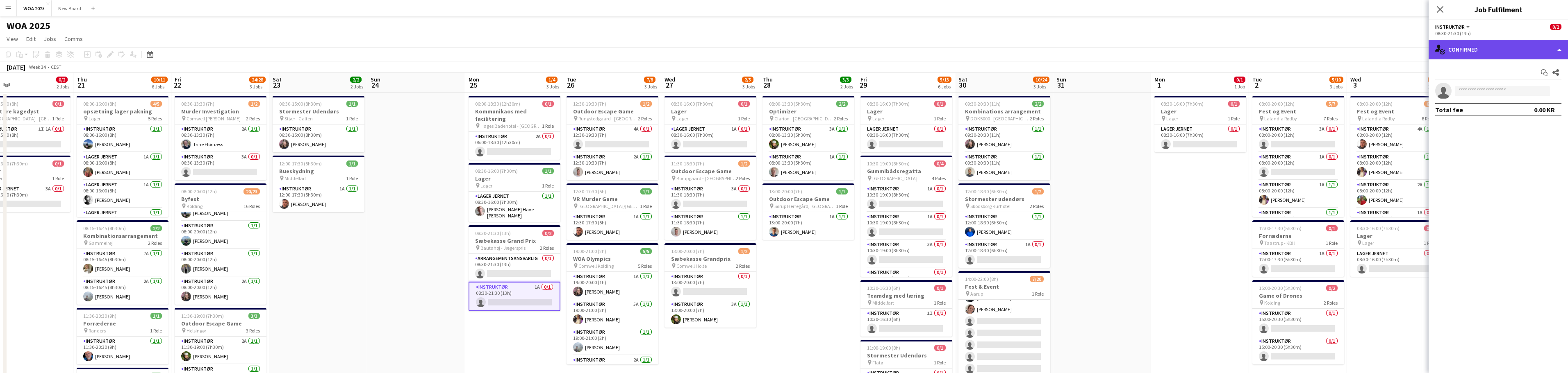
click at [1541, 51] on div "single-neutral-actions-check-2 Confirmed" at bounding box center [1498, 49] width 139 height 20
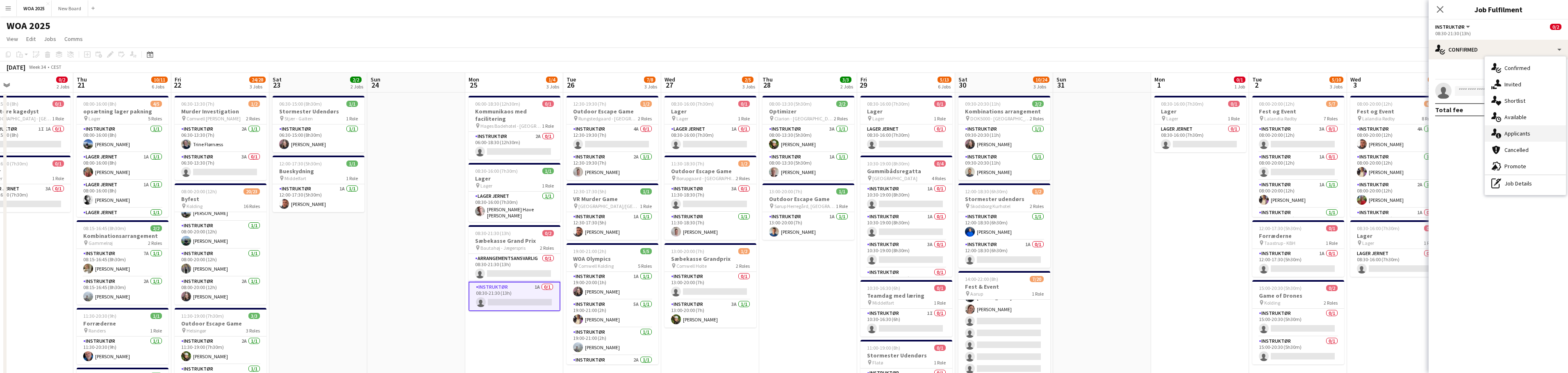
click at [1548, 131] on div "single-neutral-actions-information Applicants" at bounding box center [1525, 133] width 81 height 16
click at [1544, 107] on app-icon "Confirm" at bounding box center [1545, 108] width 7 height 7
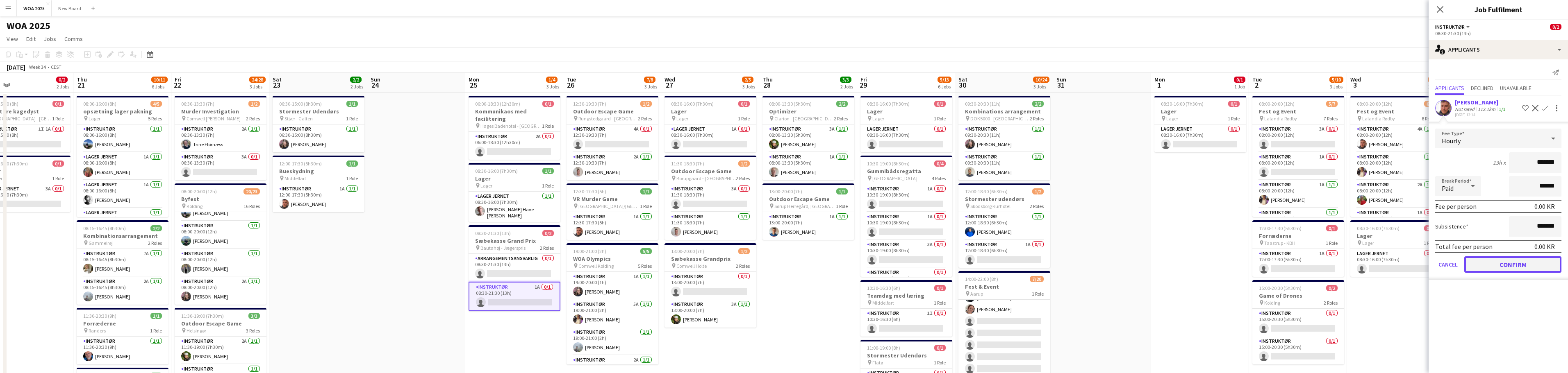
click at [1503, 267] on button "Confirm" at bounding box center [1512, 264] width 97 height 16
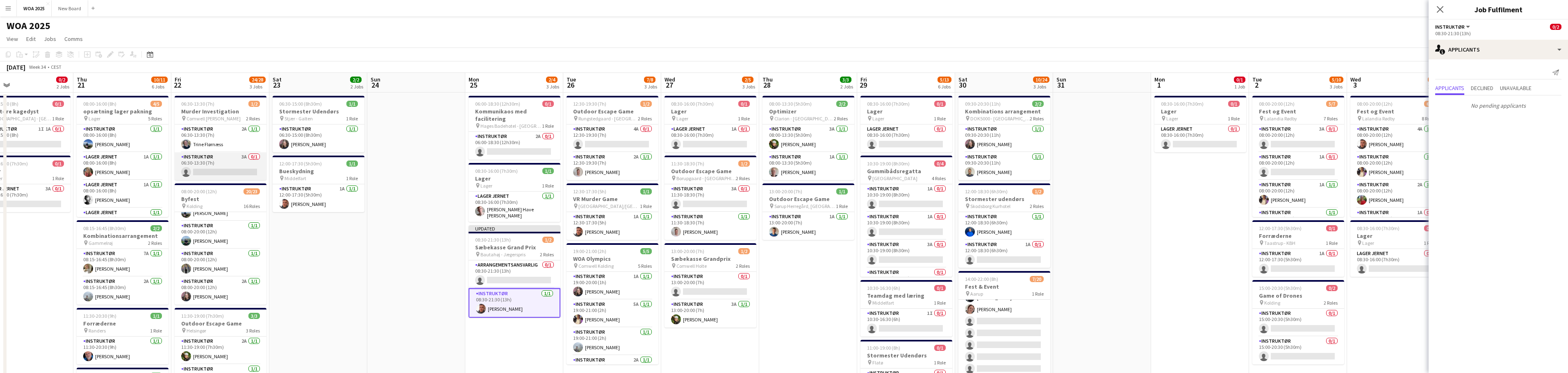
click at [237, 161] on app-card-role "Instruktør 3A 0/1 06:30-13:30 (7h) single-neutral-actions" at bounding box center [221, 167] width 92 height 28
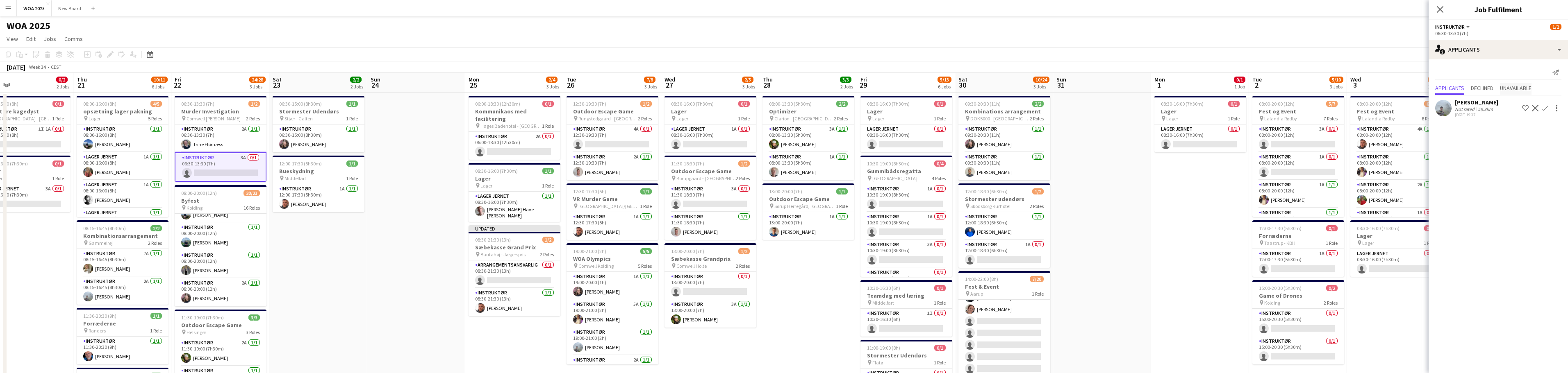
click at [1528, 87] on span "Unavailable" at bounding box center [1516, 88] width 32 height 5
click at [233, 174] on app-card-role "Instruktør 3A 0/1 06:30-13:30 (7h) single-neutral-actions" at bounding box center [221, 167] width 92 height 29
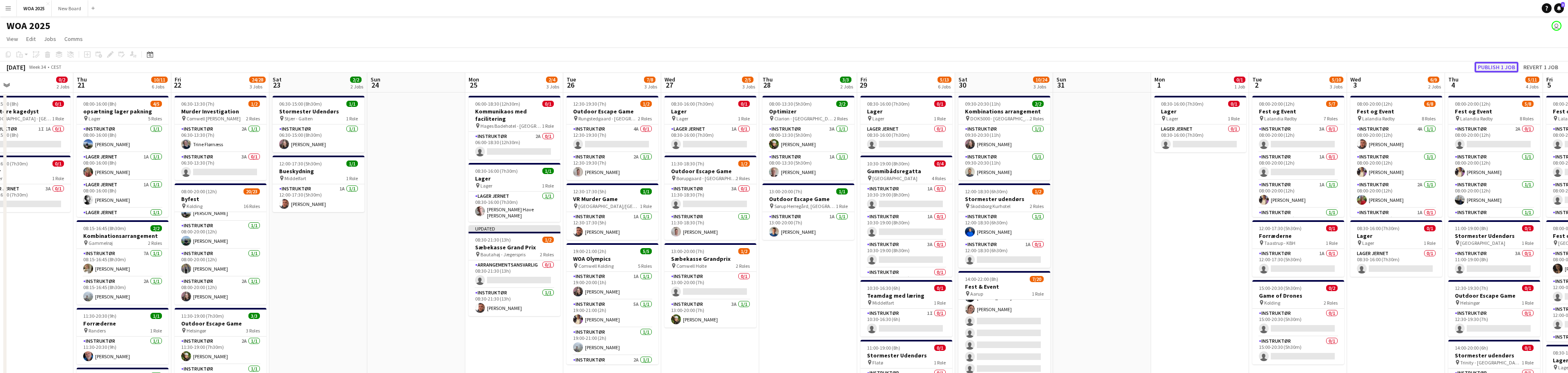
click at [1496, 65] on button "Publish 1 job" at bounding box center [1497, 67] width 44 height 10
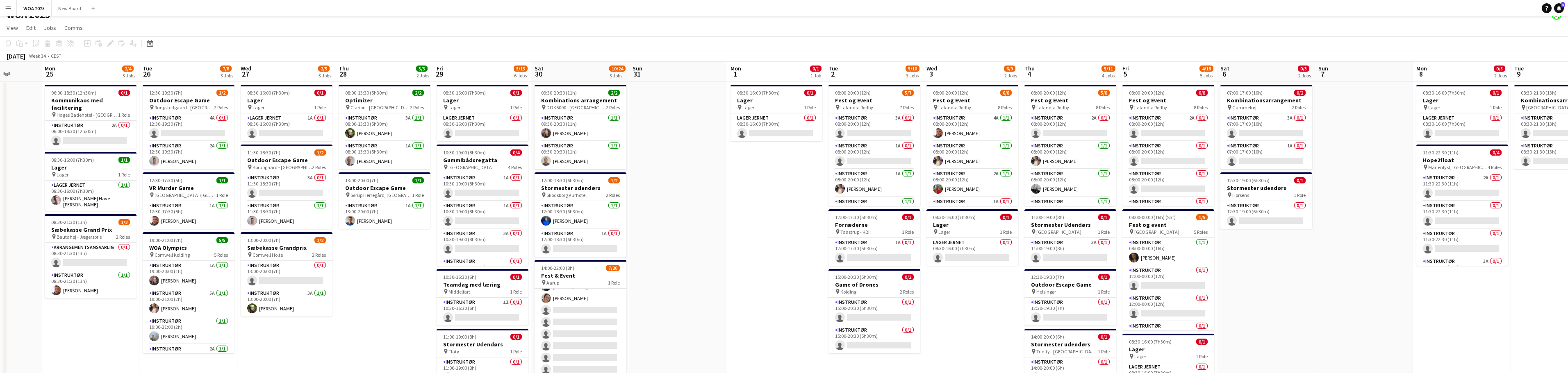
scroll to position [0, 363]
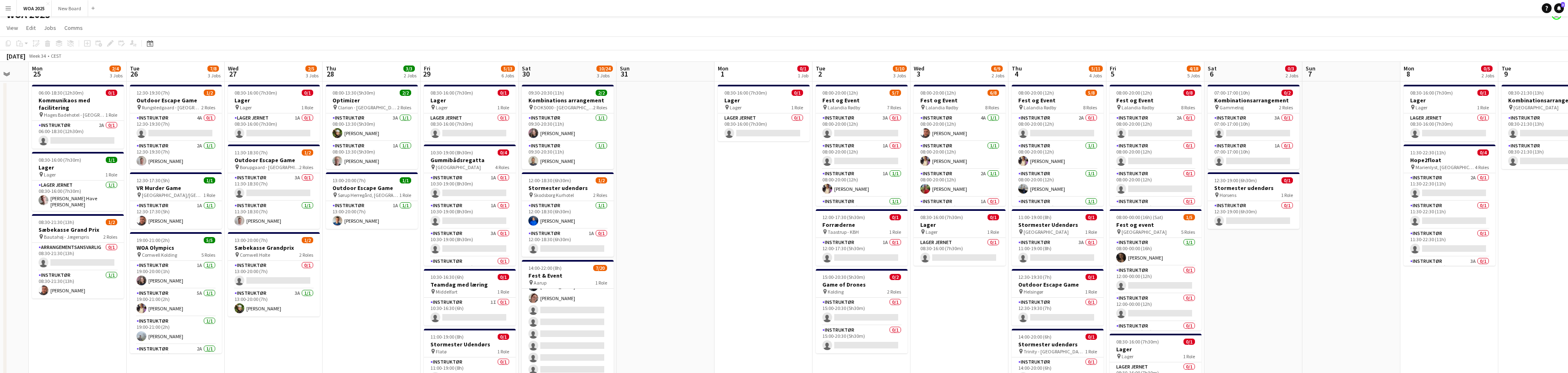
drag, startPoint x: 807, startPoint y: 291, endPoint x: 370, endPoint y: 317, distance: 437.8
click at [370, 317] on app-calendar-viewport "Thu 21 10/11 6 Jobs Fri 22 24/28 3 Jobs Sat 23 2/2 2 Jobs Sun 24 Mon 25 2/4 3 J…" at bounding box center [784, 325] width 1568 height 527
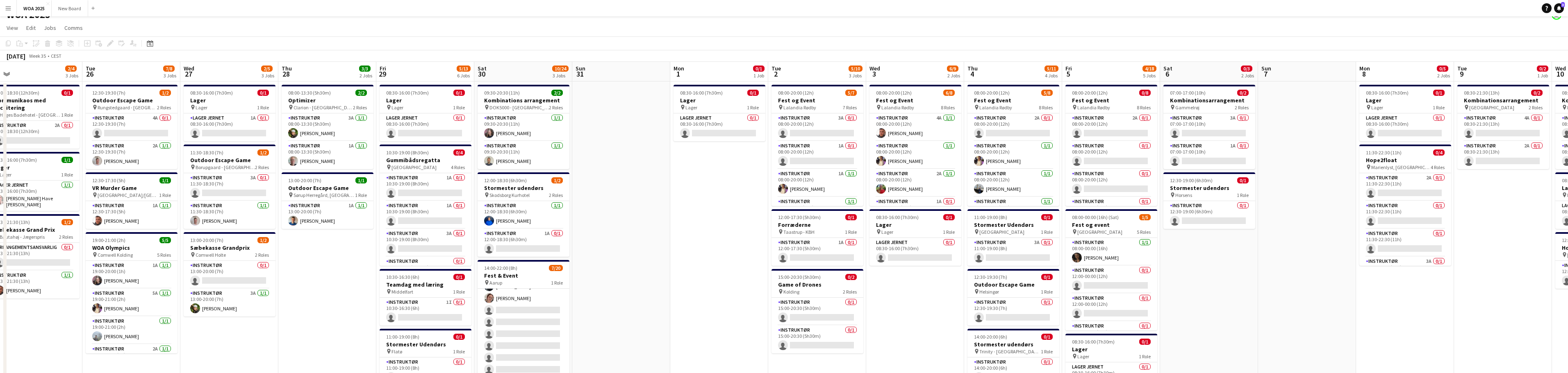
scroll to position [0, 346]
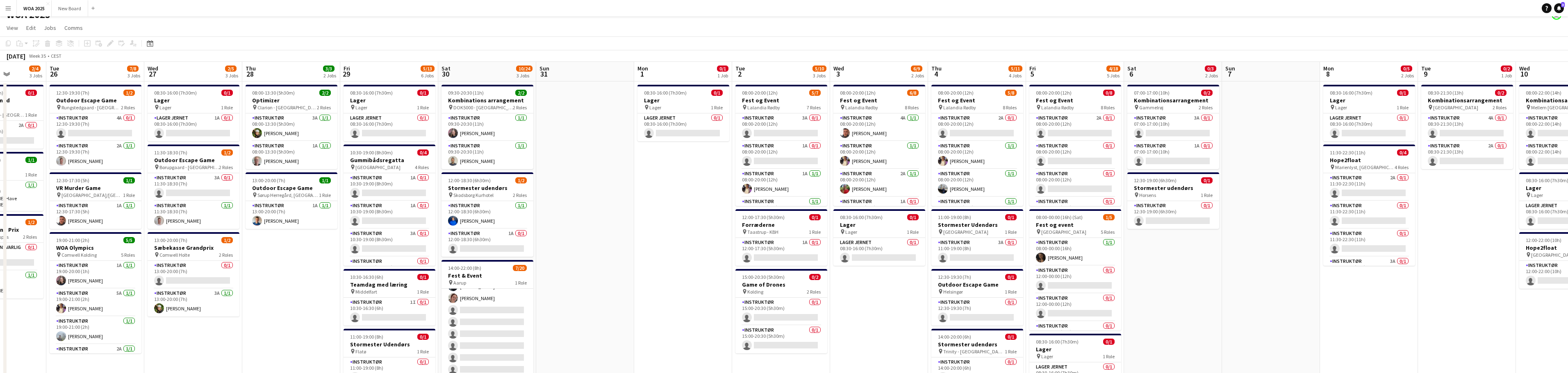
drag, startPoint x: 1158, startPoint y: 313, endPoint x: 1202, endPoint y: 231, distance: 93.1
click at [1202, 231] on app-calendar-viewport "Fri 22 24/28 3 Jobs Sat 23 2/2 2 Jobs Sun 24 Mon 25 2/4 3 Jobs Tue 26 7/8 3 Job…" at bounding box center [784, 325] width 1568 height 527
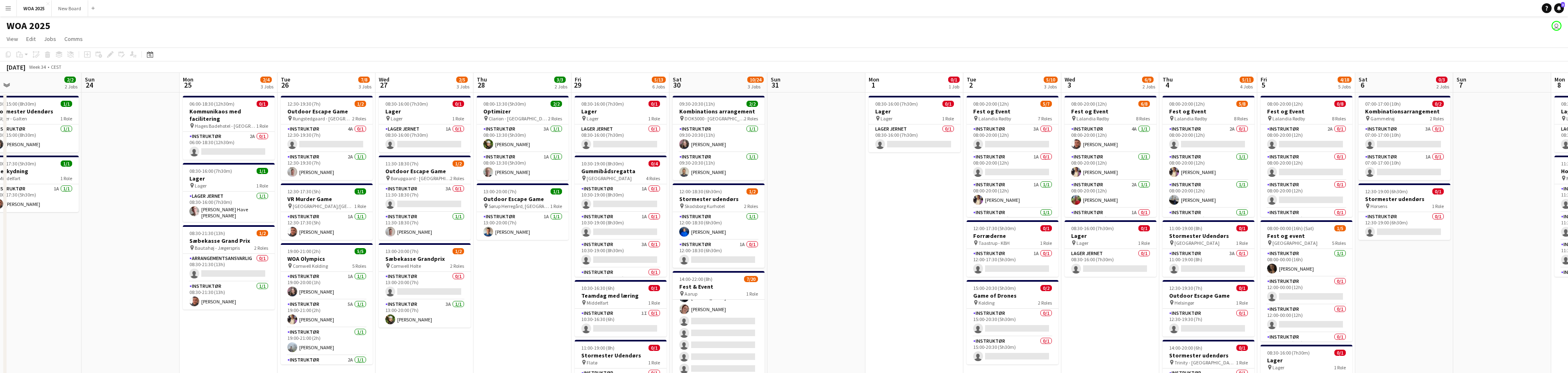
scroll to position [0, 212]
drag, startPoint x: 1259, startPoint y: 315, endPoint x: 1491, endPoint y: 333, distance: 232.7
click at [1491, 333] on app-calendar-viewport "Thu 21 10/11 6 Jobs Fri 22 24/28 3 Jobs Sat 23 2/2 2 Jobs Sun 24 Mon 25 2/4 3 J…" at bounding box center [784, 336] width 1568 height 527
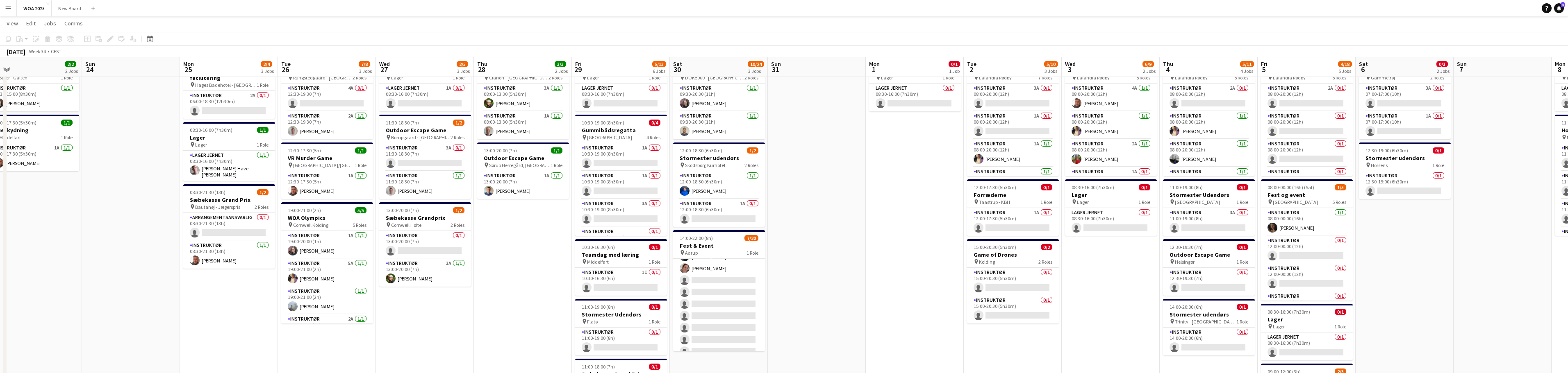
scroll to position [40, 0]
click at [1011, 201] on div "pin Taastrup - KBH 1 Role" at bounding box center [1013, 201] width 92 height 7
click at [1556, 9] on icon "Notifications" at bounding box center [1559, 8] width 5 height 5
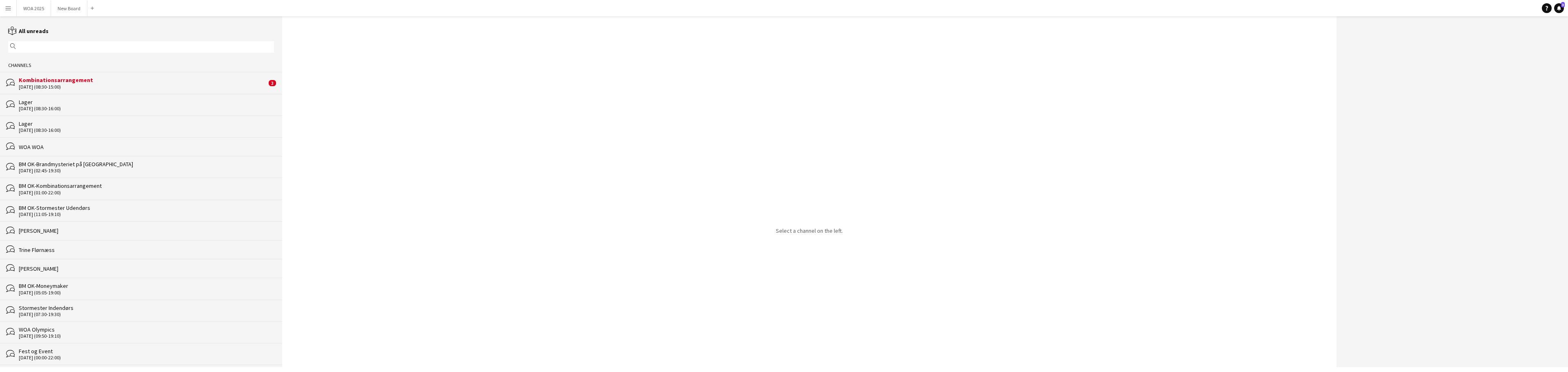
click at [172, 86] on div "[DATE] (08:30-15:00)" at bounding box center [142, 86] width 248 height 5
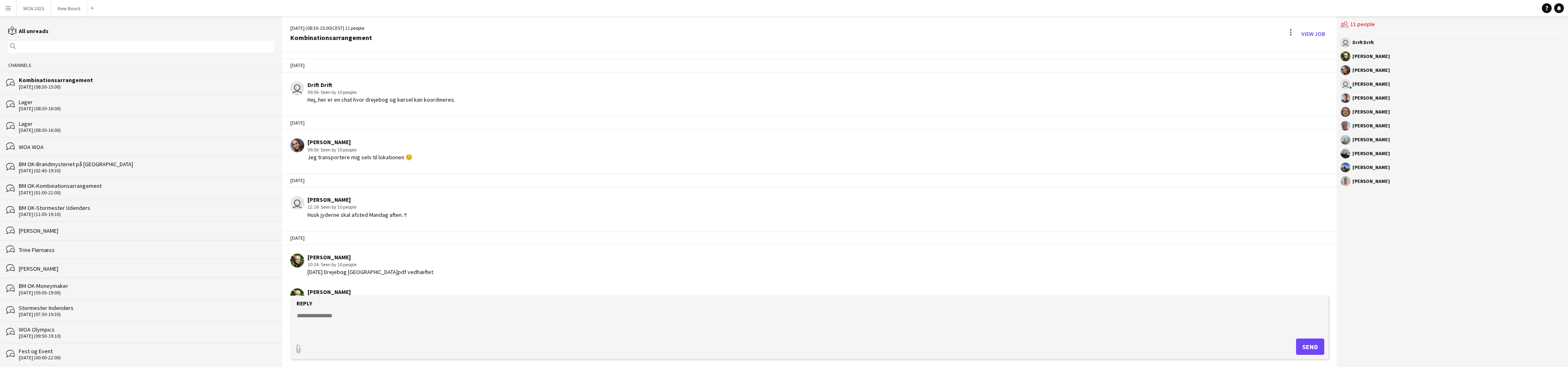
scroll to position [451, 0]
